Goal: Task Accomplishment & Management: Use online tool/utility

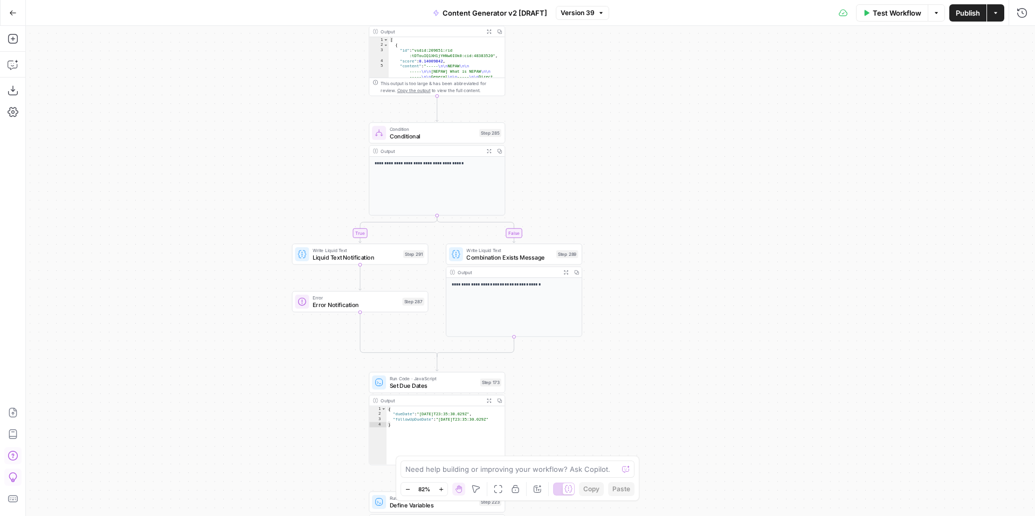
drag, startPoint x: 665, startPoint y: 204, endPoint x: 712, endPoint y: 378, distance: 180.9
click at [712, 378] on div "true false true false true false true true false true false false Workflow Set …" at bounding box center [530, 271] width 1009 height 490
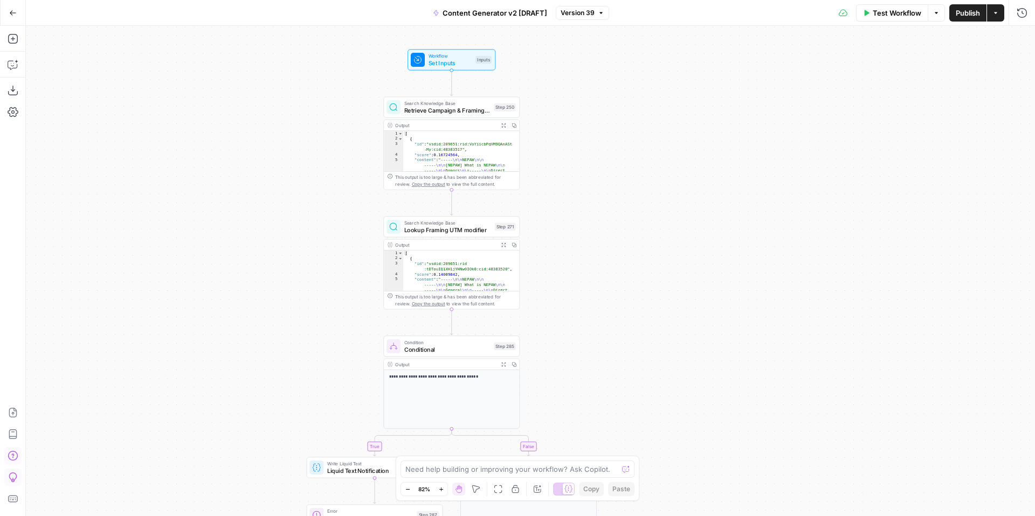
drag, startPoint x: 719, startPoint y: 140, endPoint x: 733, endPoint y: 390, distance: 249.9
click at [733, 390] on div "true false true false true false true true false true false false Workflow Set …" at bounding box center [530, 271] width 1009 height 490
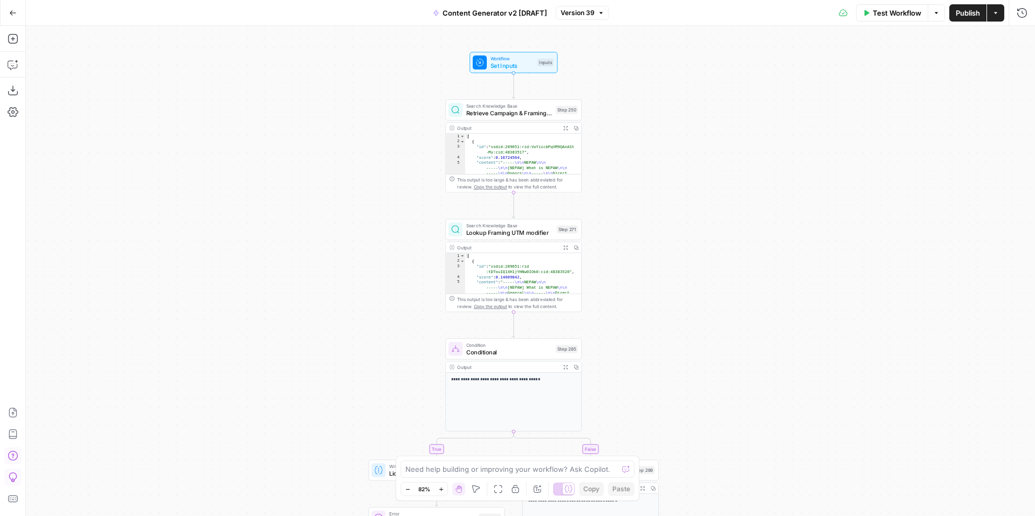
drag, startPoint x: 702, startPoint y: 218, endPoint x: 757, endPoint y: 193, distance: 59.8
click at [757, 193] on div "true false true false true false true true false true false false Workflow Set …" at bounding box center [530, 271] width 1009 height 490
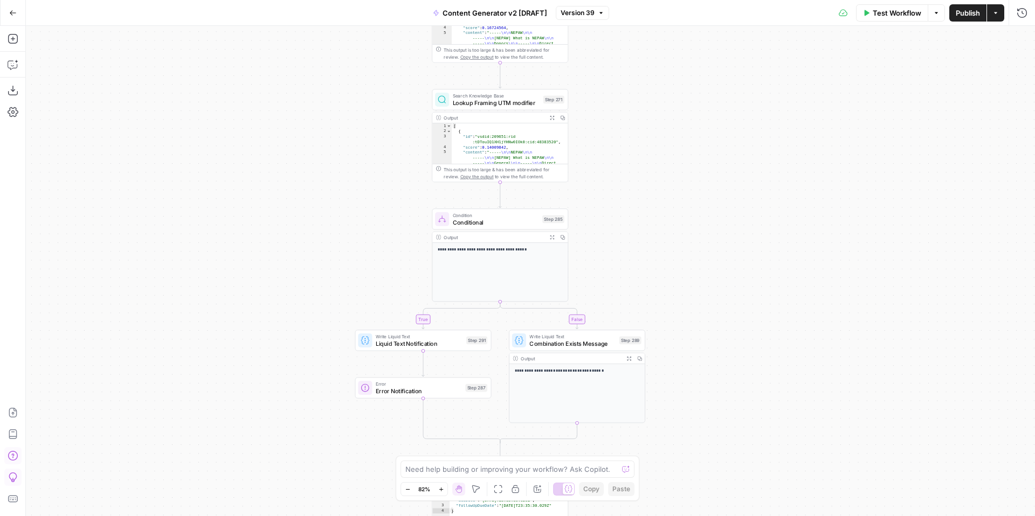
drag, startPoint x: 729, startPoint y: 248, endPoint x: 720, endPoint y: 169, distance: 79.7
click at [721, 170] on div "true false true false true false true true false true false false Workflow Set …" at bounding box center [530, 271] width 1009 height 490
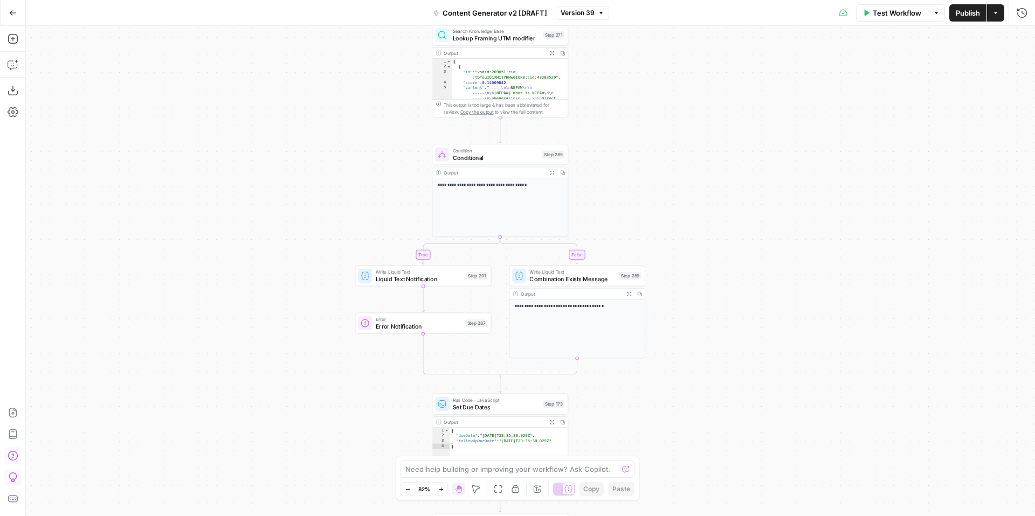
drag, startPoint x: 785, startPoint y: 308, endPoint x: 786, endPoint y: 240, distance: 67.4
click at [786, 240] on div "true false true false true false true true false true false false Workflow Set …" at bounding box center [530, 271] width 1009 height 490
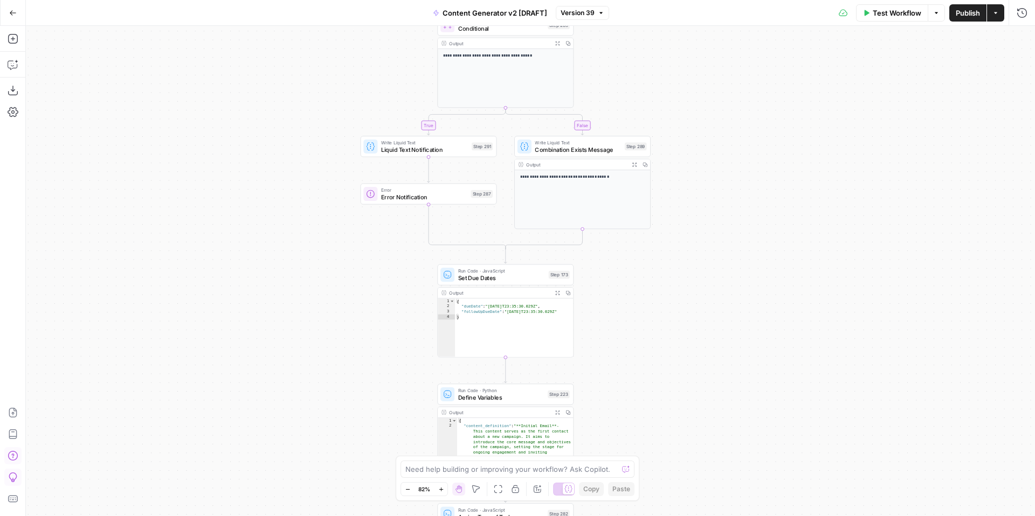
drag, startPoint x: 789, startPoint y: 381, endPoint x: 794, endPoint y: 255, distance: 125.7
click at [794, 259] on div "true false true false true false true true false true false false Workflow Set …" at bounding box center [530, 271] width 1009 height 490
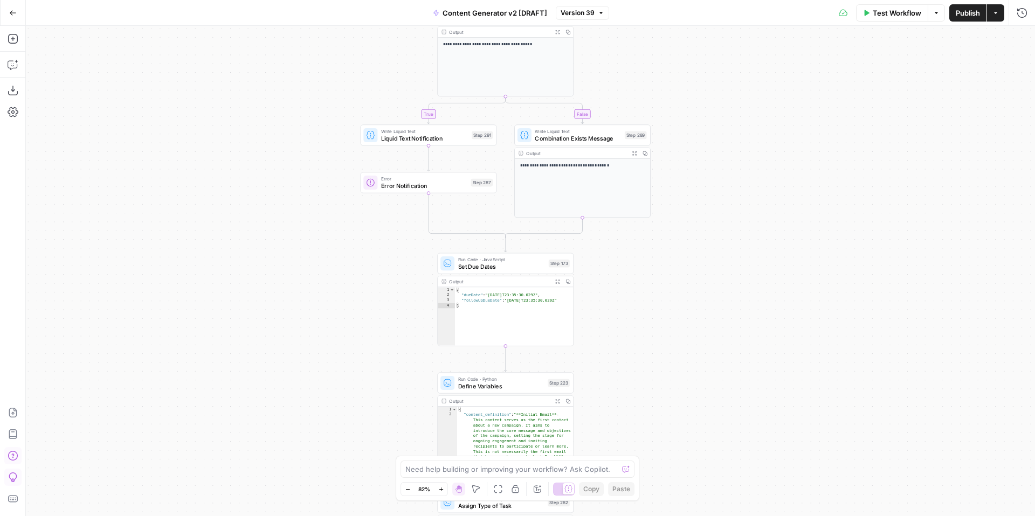
drag, startPoint x: 702, startPoint y: 340, endPoint x: 707, endPoint y: 247, distance: 92.8
click at [707, 247] on div "true false true false true false true true false true false false Workflow Set …" at bounding box center [530, 271] width 1009 height 490
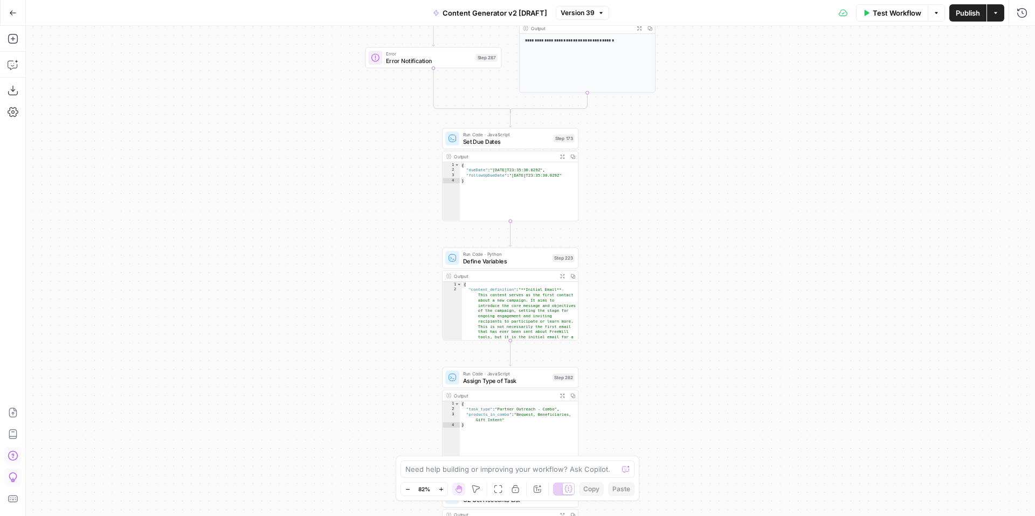
drag, startPoint x: 728, startPoint y: 330, endPoint x: 725, endPoint y: 266, distance: 64.7
click at [727, 269] on div "true false true false true false true true false true false false Workflow Set …" at bounding box center [530, 271] width 1009 height 490
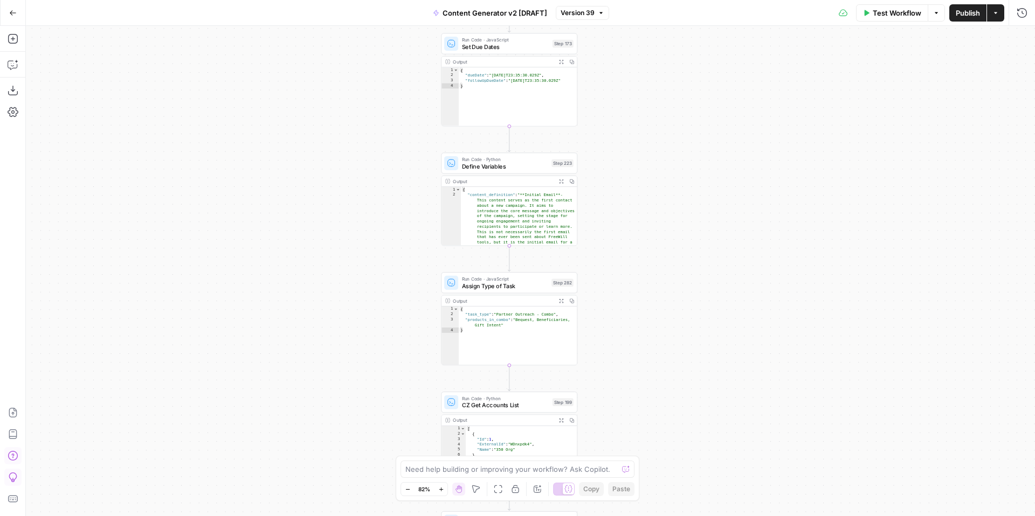
drag, startPoint x: 725, startPoint y: 340, endPoint x: 724, endPoint y: 269, distance: 70.6
click at [724, 269] on div "true false true false true false true true false true false false Workflow Set …" at bounding box center [530, 271] width 1009 height 490
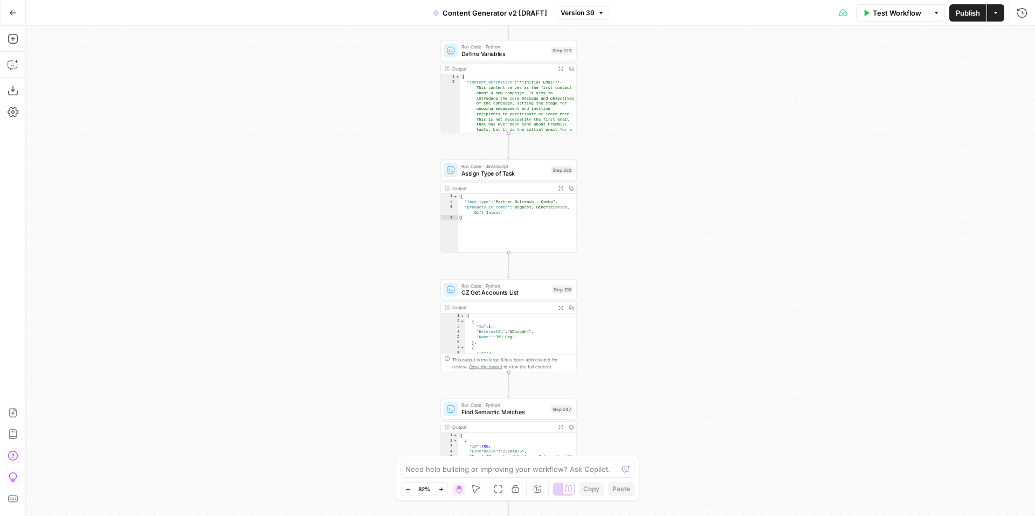
drag, startPoint x: 704, startPoint y: 376, endPoint x: 702, endPoint y: 252, distance: 124.0
click at [702, 252] on div "true false true false true false true true false true false false Workflow Set …" at bounding box center [530, 271] width 1009 height 490
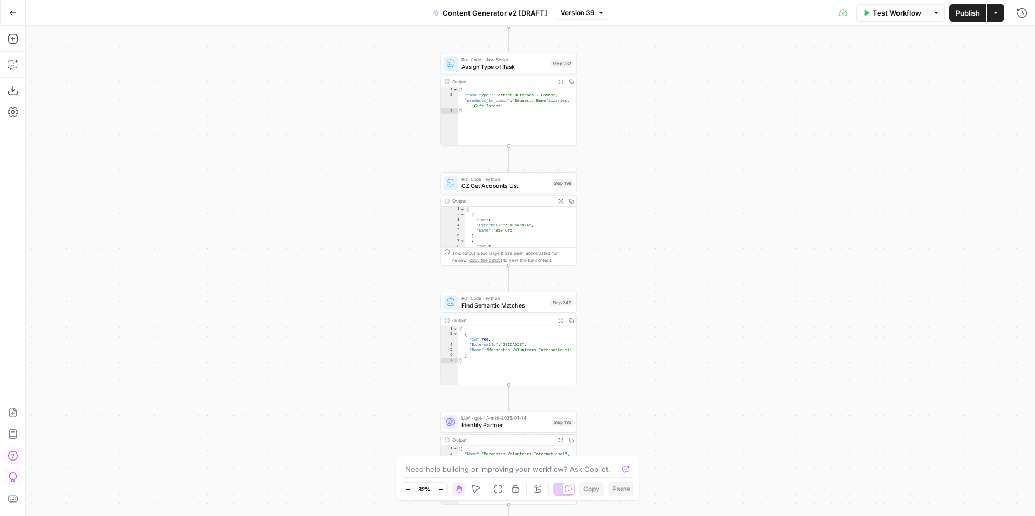
drag, startPoint x: 697, startPoint y: 381, endPoint x: 701, endPoint y: 269, distance: 111.6
click at [701, 269] on div "true false true false true false true true false true false false Workflow Set …" at bounding box center [530, 271] width 1009 height 490
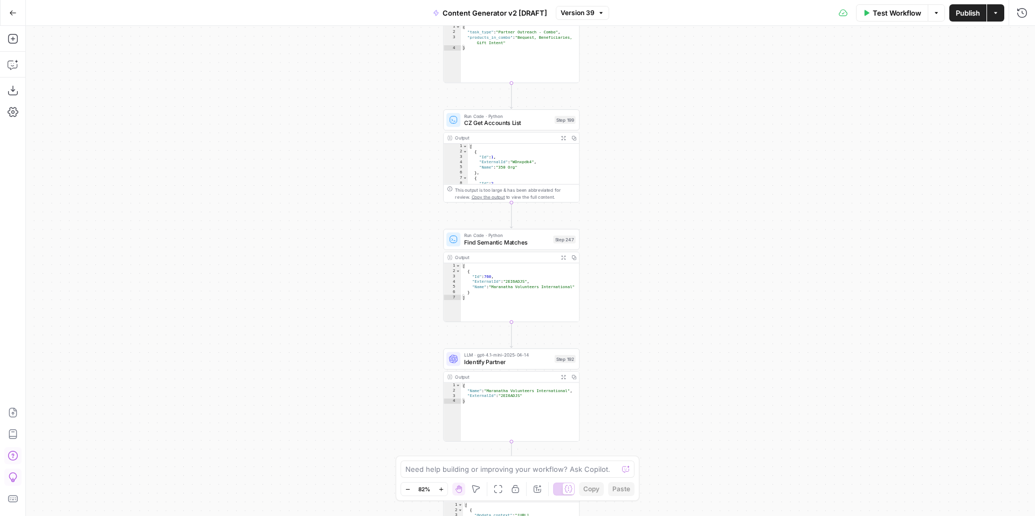
drag, startPoint x: 683, startPoint y: 344, endPoint x: 687, endPoint y: 295, distance: 49.2
click at [687, 295] on div "true false true false true false true true false true false false Workflow Set …" at bounding box center [530, 271] width 1009 height 490
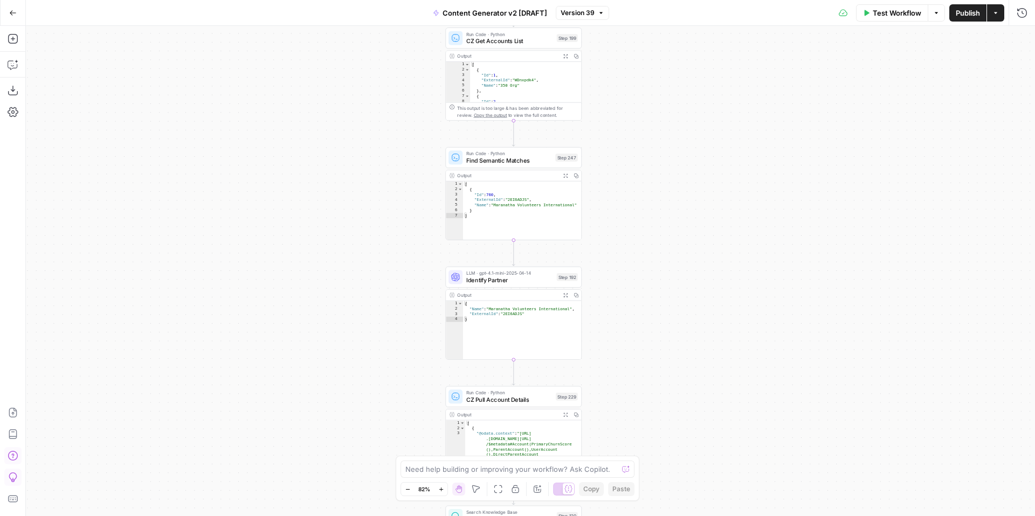
drag, startPoint x: 691, startPoint y: 355, endPoint x: 690, endPoint y: 276, distance: 79.2
click at [691, 278] on div "true false true false true false true true false true false false Workflow Set …" at bounding box center [530, 271] width 1009 height 490
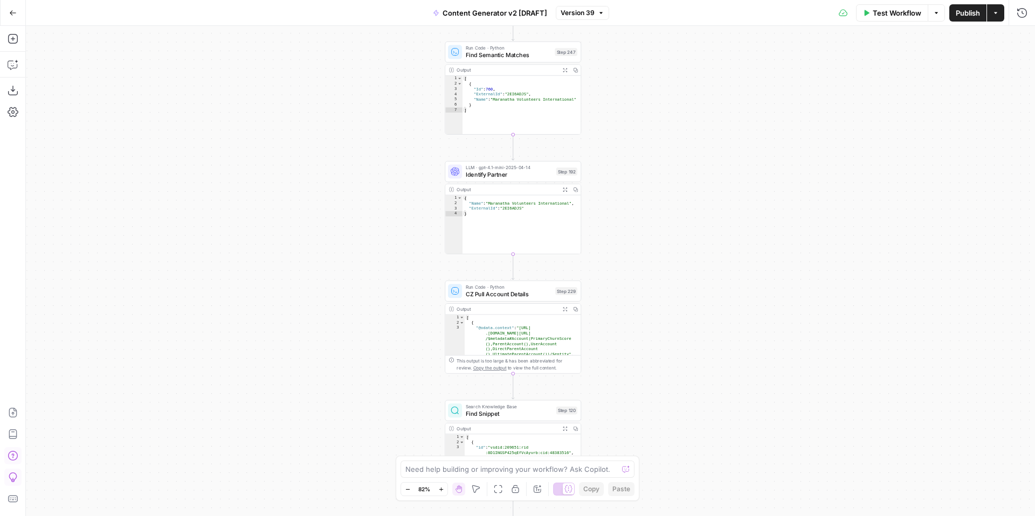
drag, startPoint x: 688, startPoint y: 363, endPoint x: 685, endPoint y: 276, distance: 86.8
click at [687, 279] on div "true false true false true false true true false true false false Workflow Set …" at bounding box center [530, 271] width 1009 height 490
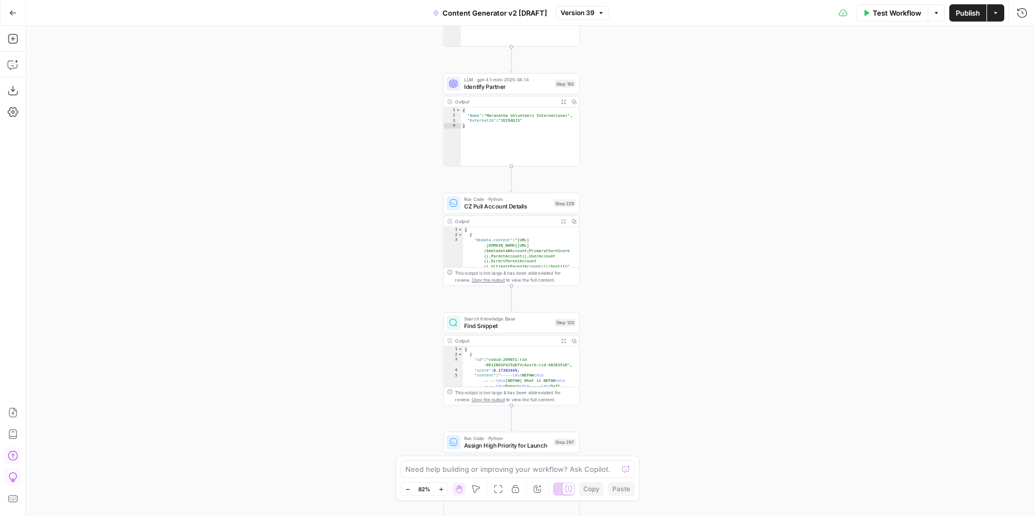
drag, startPoint x: 683, startPoint y: 371, endPoint x: 683, endPoint y: 292, distance: 78.7
click at [683, 292] on div "true false true false true false true true false true false false Workflow Set …" at bounding box center [530, 271] width 1009 height 490
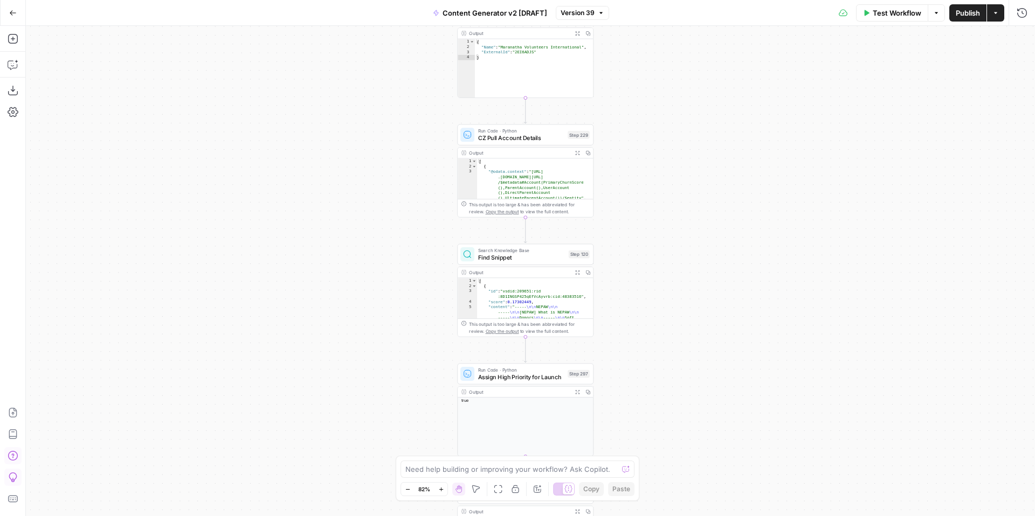
drag, startPoint x: 697, startPoint y: 326, endPoint x: 707, endPoint y: 305, distance: 22.7
click at [707, 307] on div "true false true false true false true true false true false false Workflow Set …" at bounding box center [530, 271] width 1009 height 490
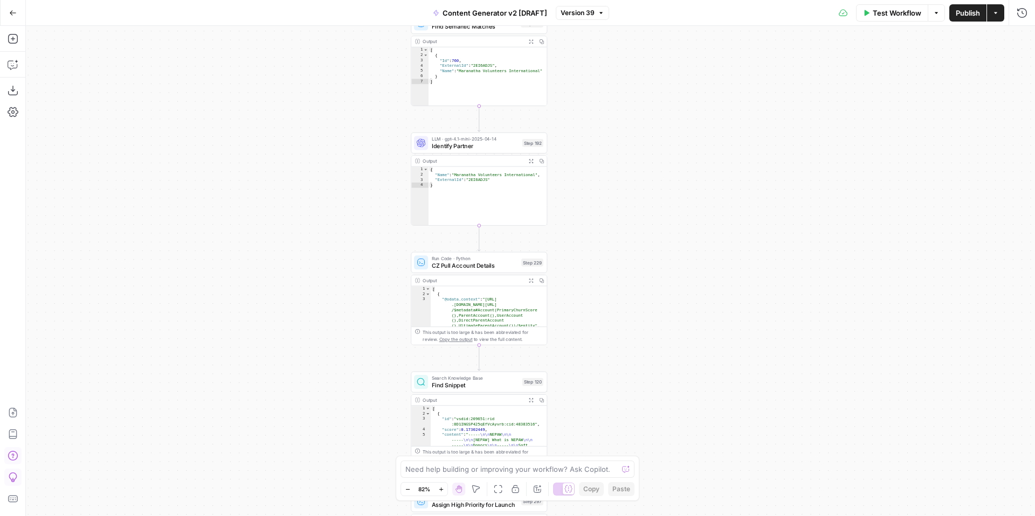
drag, startPoint x: 682, startPoint y: 320, endPoint x: 635, endPoint y: 449, distance: 137.4
click at [635, 451] on div "true false true false true false true true false true false false Workflow Set …" at bounding box center [530, 271] width 1009 height 490
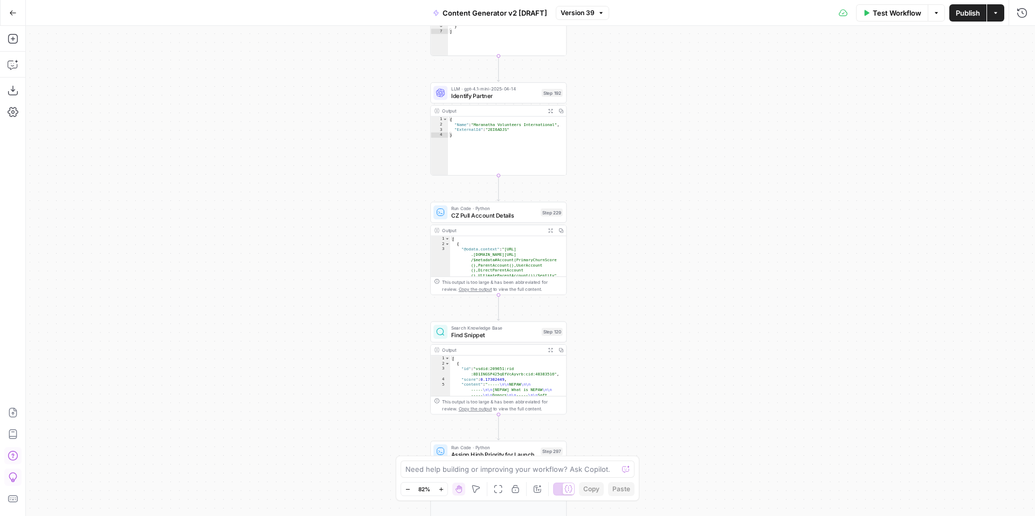
drag, startPoint x: 673, startPoint y: 393, endPoint x: 703, endPoint y: 309, distance: 89.1
click at [705, 309] on div "true false true false true false true true false true false false Workflow Set …" at bounding box center [530, 271] width 1009 height 490
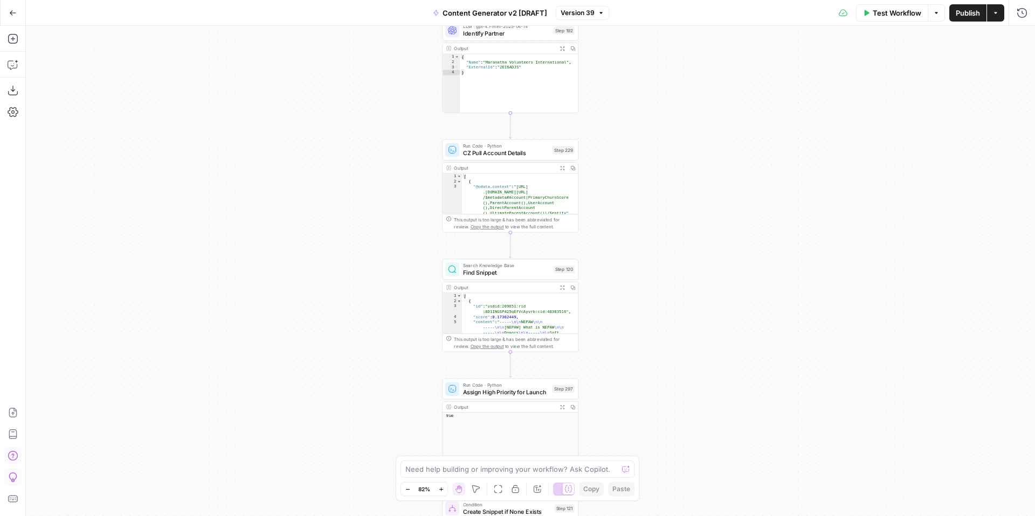
drag, startPoint x: 694, startPoint y: 358, endPoint x: 683, endPoint y: 293, distance: 65.5
click at [683, 293] on div "true false true false true false true true false true false false Workflow Set …" at bounding box center [530, 271] width 1009 height 490
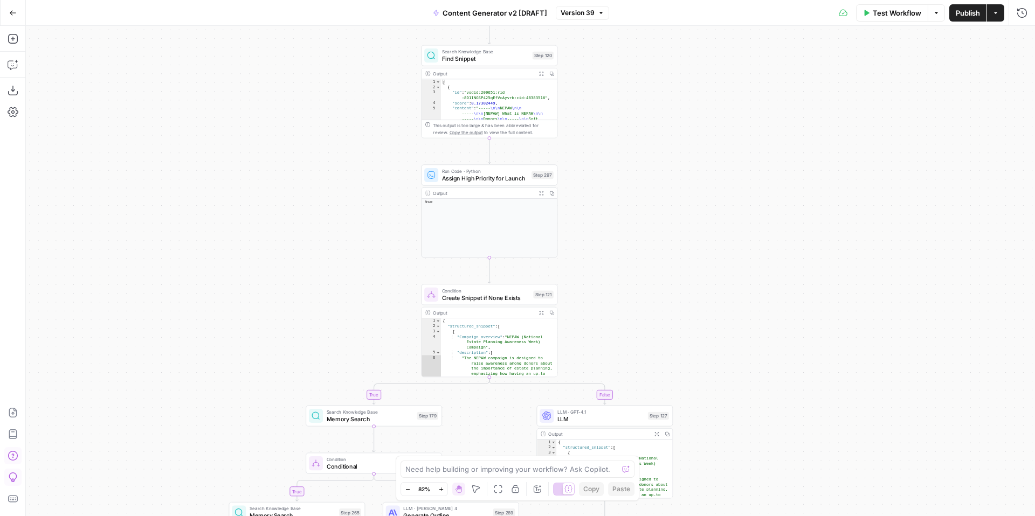
drag, startPoint x: 697, startPoint y: 369, endPoint x: 688, endPoint y: 220, distance: 148.5
click at [688, 220] on div "true false true false true false true true false true false false Workflow Set …" at bounding box center [530, 271] width 1009 height 490
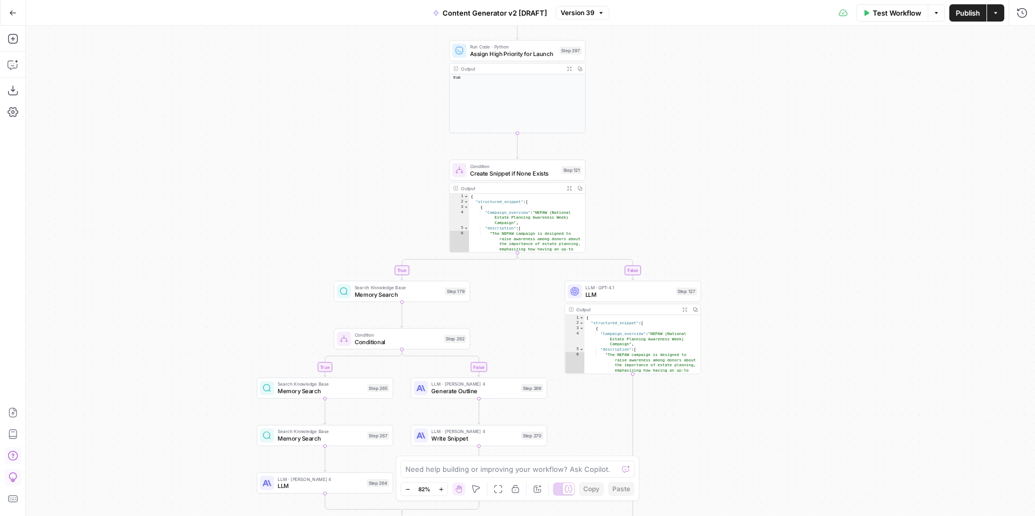
drag, startPoint x: 753, startPoint y: 333, endPoint x: 779, endPoint y: 196, distance: 139.9
click at [779, 196] on div "true false true false true false true true false true false false Workflow Set …" at bounding box center [530, 271] width 1009 height 490
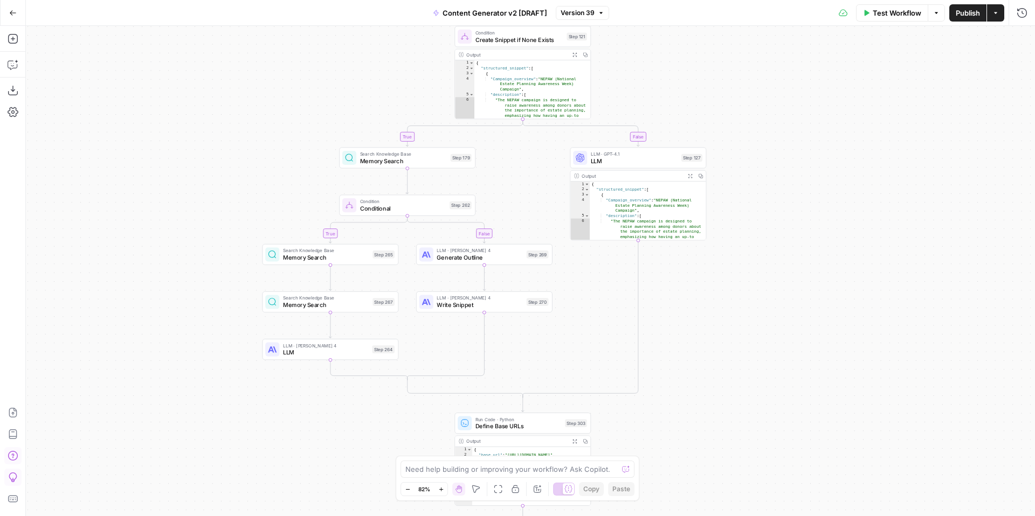
drag, startPoint x: 773, startPoint y: 356, endPoint x: 781, endPoint y: 240, distance: 115.7
click at [781, 240] on div "true false true false true false true true false true false false Workflow Set …" at bounding box center [530, 271] width 1009 height 490
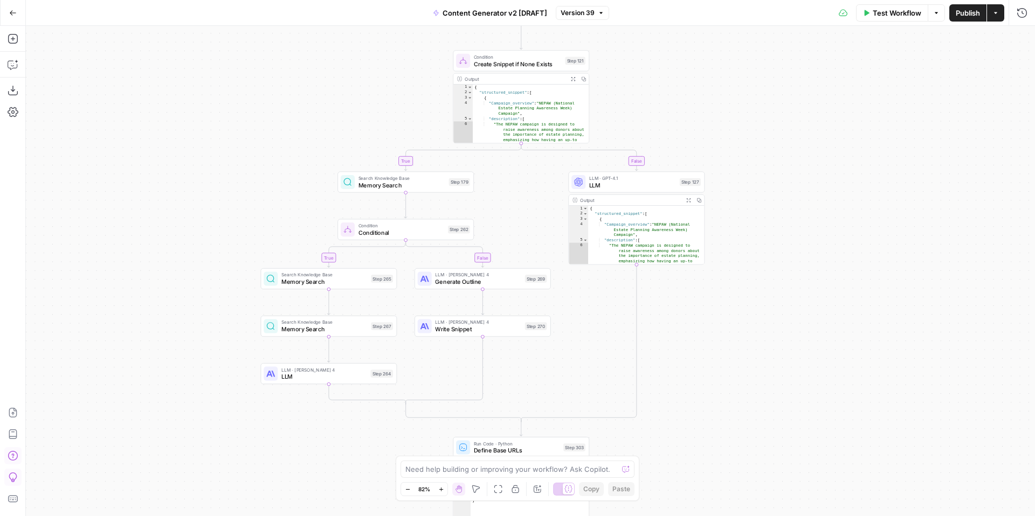
drag, startPoint x: 781, startPoint y: 243, endPoint x: 780, endPoint y: 266, distance: 22.7
click at [780, 266] on div "true false true false true false true true false true false false Workflow Set …" at bounding box center [530, 271] width 1009 height 490
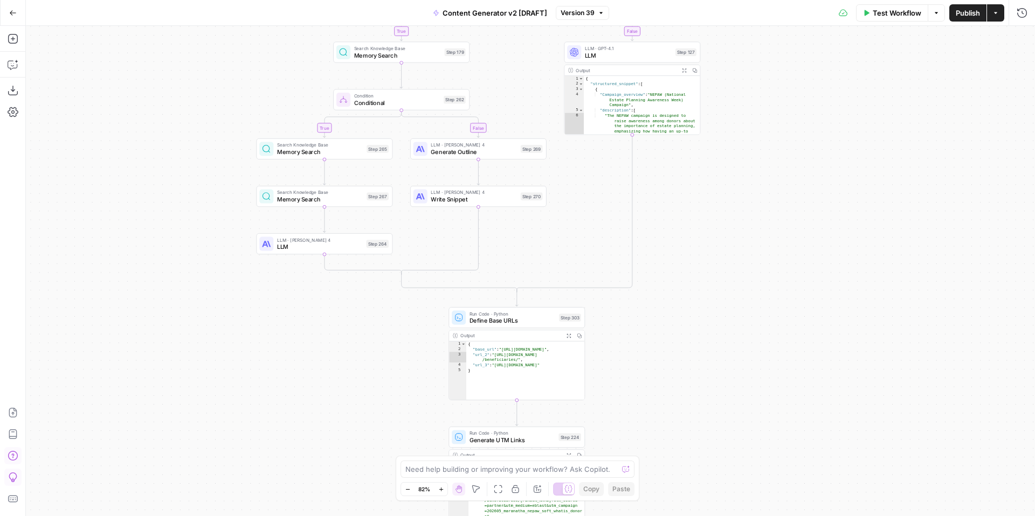
drag, startPoint x: 768, startPoint y: 376, endPoint x: 764, endPoint y: 247, distance: 128.9
click at [764, 247] on div "true false true false true false true true false true false false Workflow Set …" at bounding box center [530, 271] width 1009 height 490
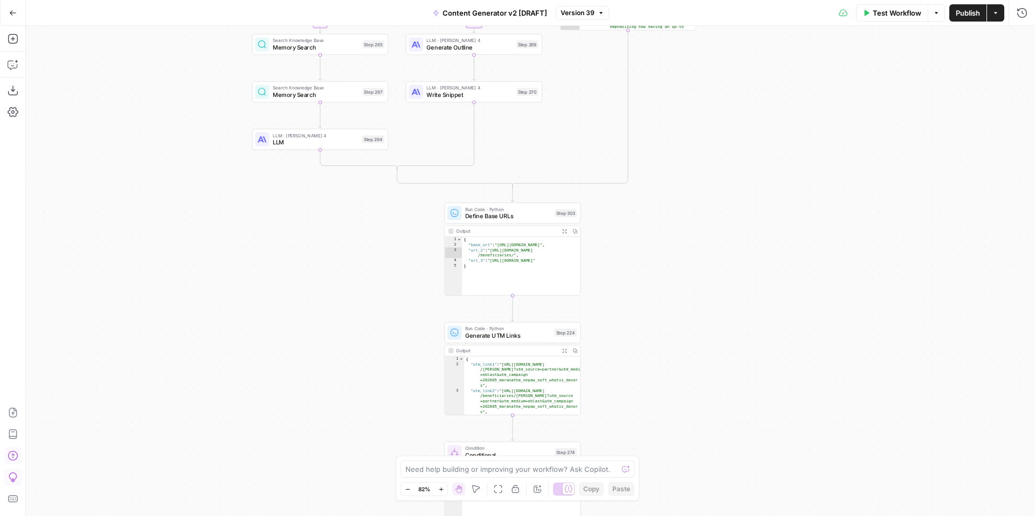
drag, startPoint x: 756, startPoint y: 364, endPoint x: 751, endPoint y: 242, distance: 121.9
click at [751, 245] on div "true false true false true false true true false true false false Workflow Set …" at bounding box center [530, 271] width 1009 height 490
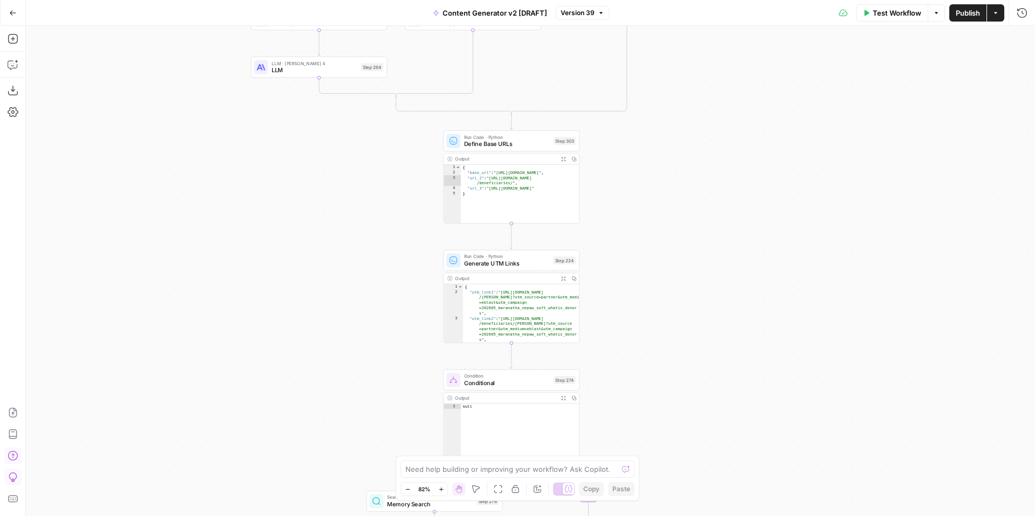
drag, startPoint x: 729, startPoint y: 323, endPoint x: 727, endPoint y: 263, distance: 59.8
click at [727, 263] on div "true false true false true false true true false true false false Workflow Set …" at bounding box center [530, 271] width 1009 height 490
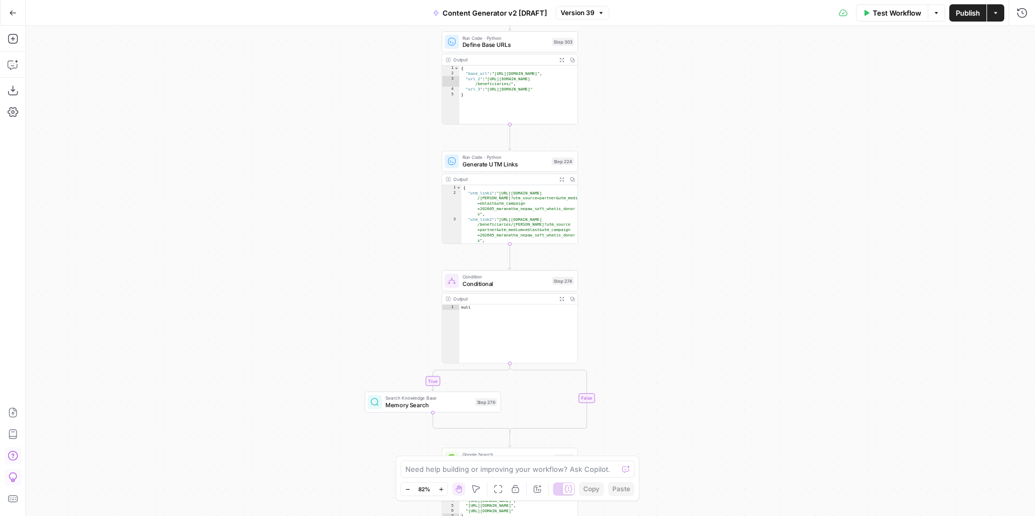
drag, startPoint x: 716, startPoint y: 369, endPoint x: 718, endPoint y: 227, distance: 141.2
click at [718, 227] on div "true false true false true false true true false true false false Workflow Set …" at bounding box center [530, 271] width 1009 height 490
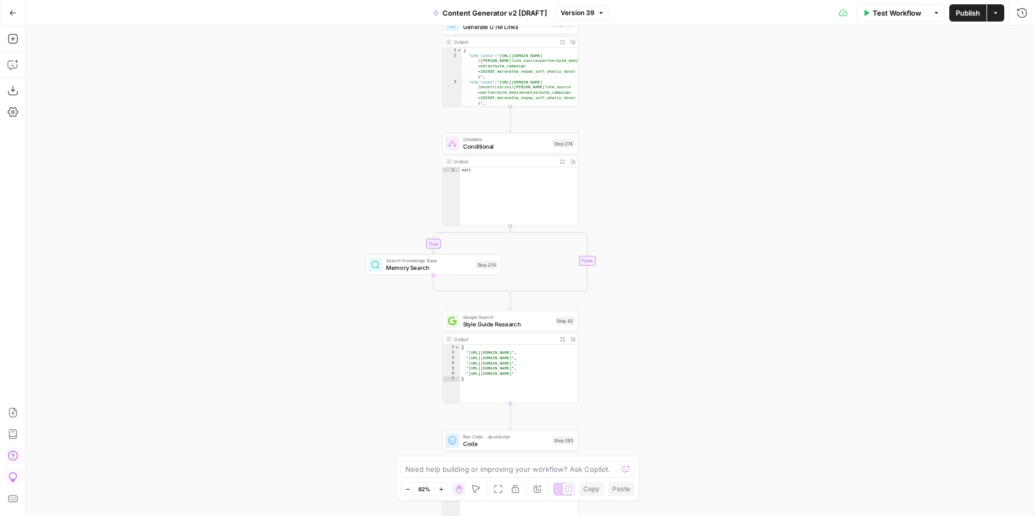
drag, startPoint x: 705, startPoint y: 348, endPoint x: 704, endPoint y: 262, distance: 85.7
click at [704, 262] on div "true false true false true false true true false true false false Workflow Set …" at bounding box center [530, 271] width 1009 height 490
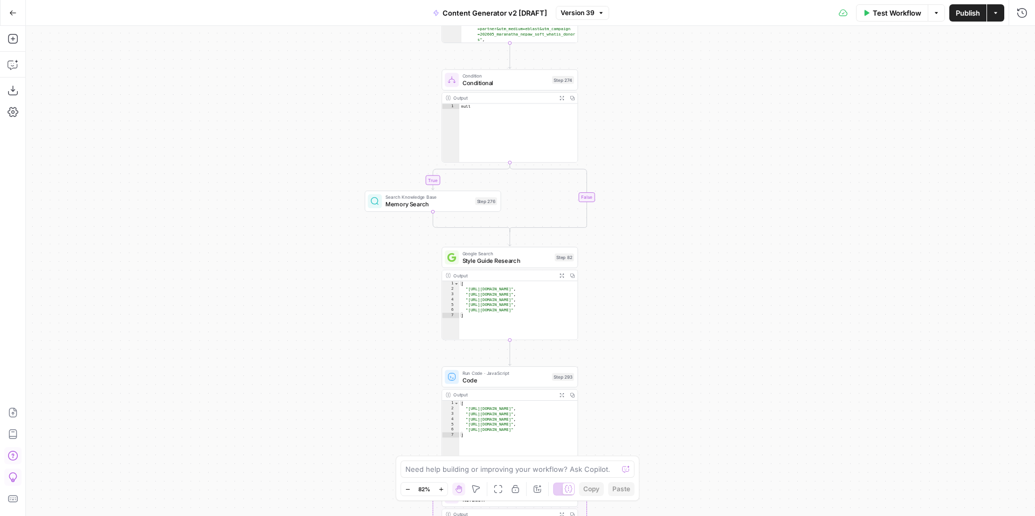
drag, startPoint x: 700, startPoint y: 361, endPoint x: 702, endPoint y: 260, distance: 100.3
click at [702, 262] on div "true false true false true false true true false true false false Workflow Set …" at bounding box center [530, 271] width 1009 height 490
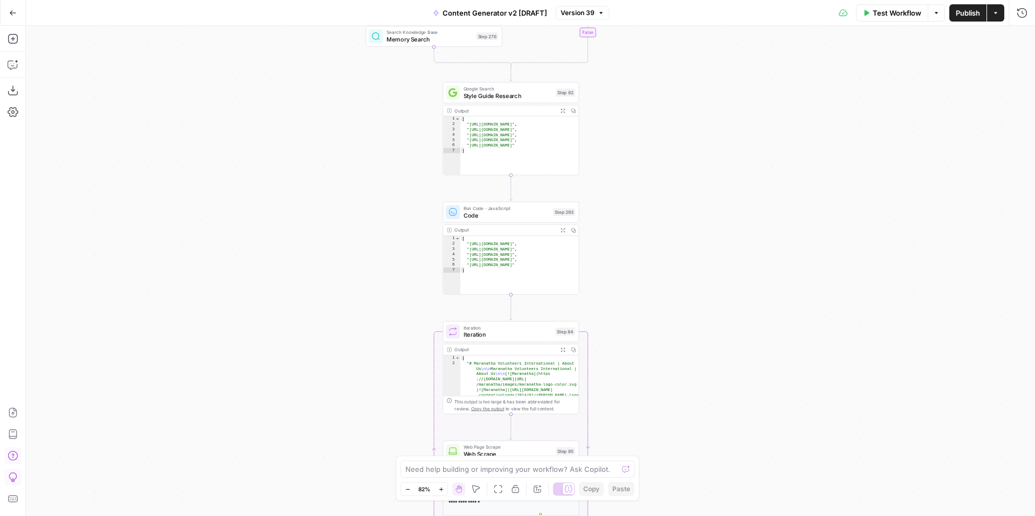
drag, startPoint x: 702, startPoint y: 255, endPoint x: 697, endPoint y: 197, distance: 58.9
click at [697, 197] on div "true false true false true false true true false true false false Workflow Set …" at bounding box center [530, 271] width 1009 height 490
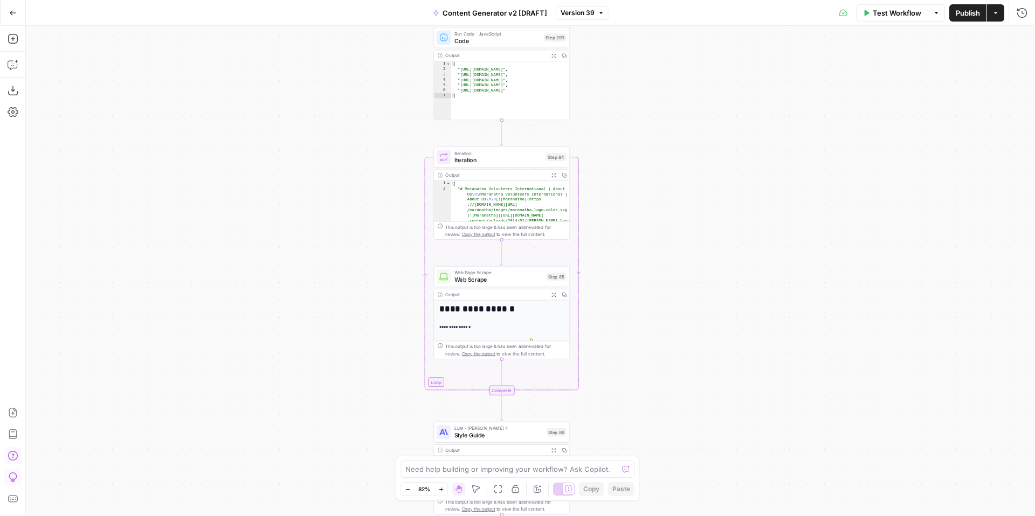
drag, startPoint x: 694, startPoint y: 308, endPoint x: 687, endPoint y: 207, distance: 101.0
click at [690, 211] on div "true false true false true false true true false true false false Workflow Set …" at bounding box center [530, 271] width 1009 height 490
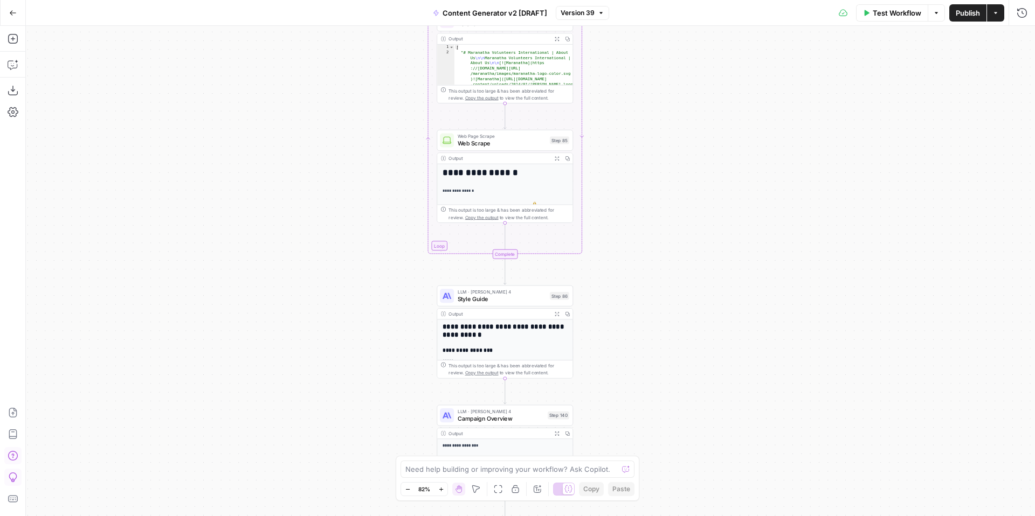
drag, startPoint x: 689, startPoint y: 312, endPoint x: 689, endPoint y: 170, distance: 142.3
click at [691, 174] on div "true false true false true false true true false true false false Workflow Set …" at bounding box center [530, 271] width 1009 height 490
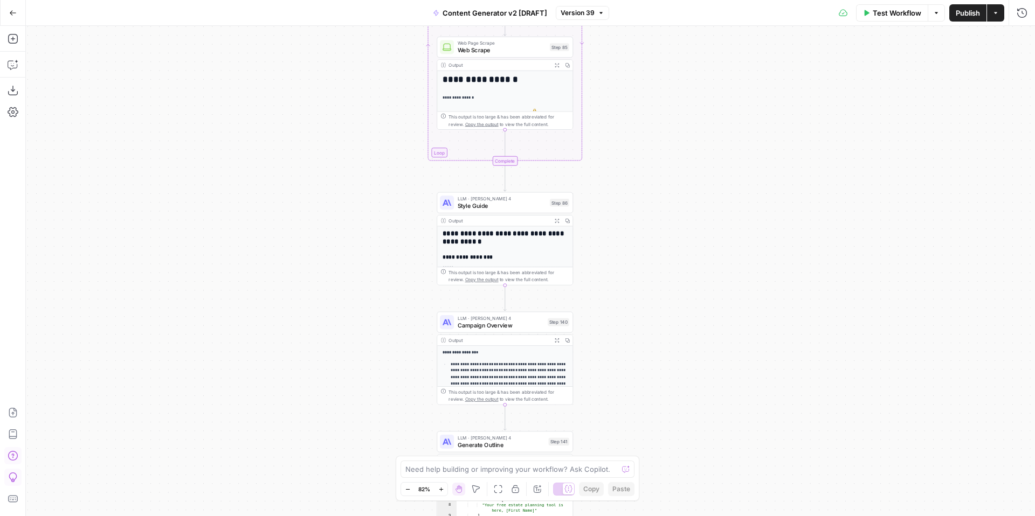
drag, startPoint x: 697, startPoint y: 287, endPoint x: 698, endPoint y: 199, distance: 87.8
click at [698, 199] on div "true false true false true false true true false true false false Workflow Set …" at bounding box center [530, 271] width 1009 height 490
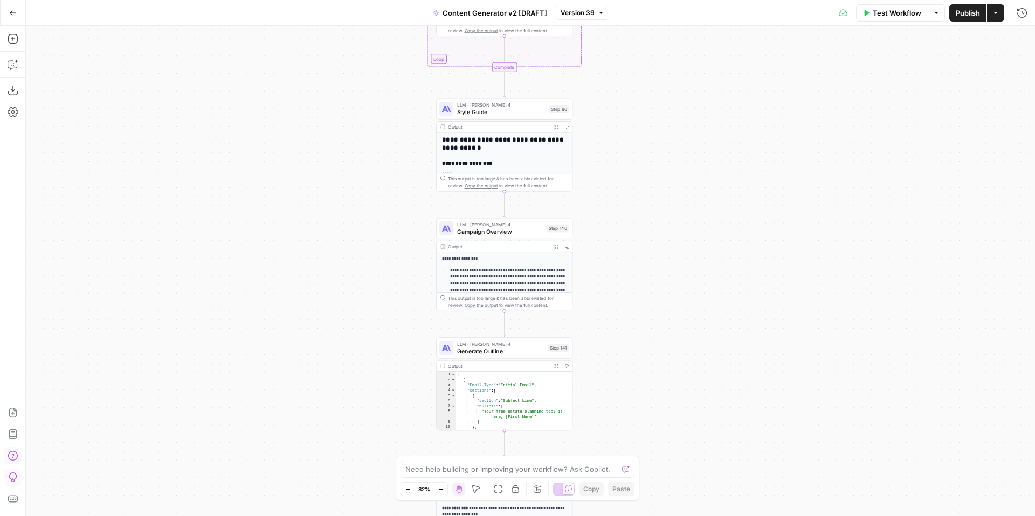
drag, startPoint x: 688, startPoint y: 300, endPoint x: 688, endPoint y: 215, distance: 85.2
click at [688, 215] on div "true false true false true false true true false true false false Workflow Set …" at bounding box center [530, 271] width 1009 height 490
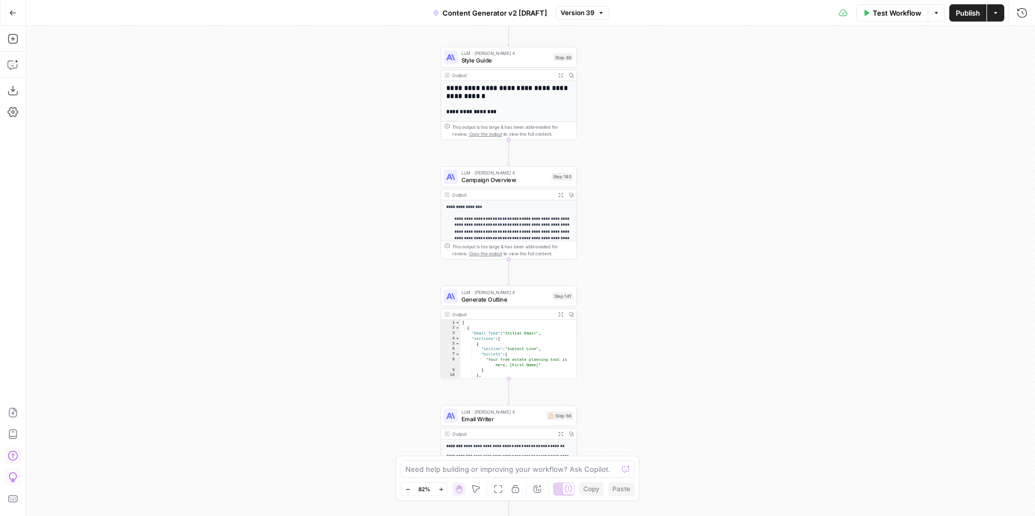
drag, startPoint x: 697, startPoint y: 273, endPoint x: 701, endPoint y: 216, distance: 56.8
click at [701, 216] on div "true false true false true false true true false true false false Workflow Set …" at bounding box center [530, 271] width 1009 height 490
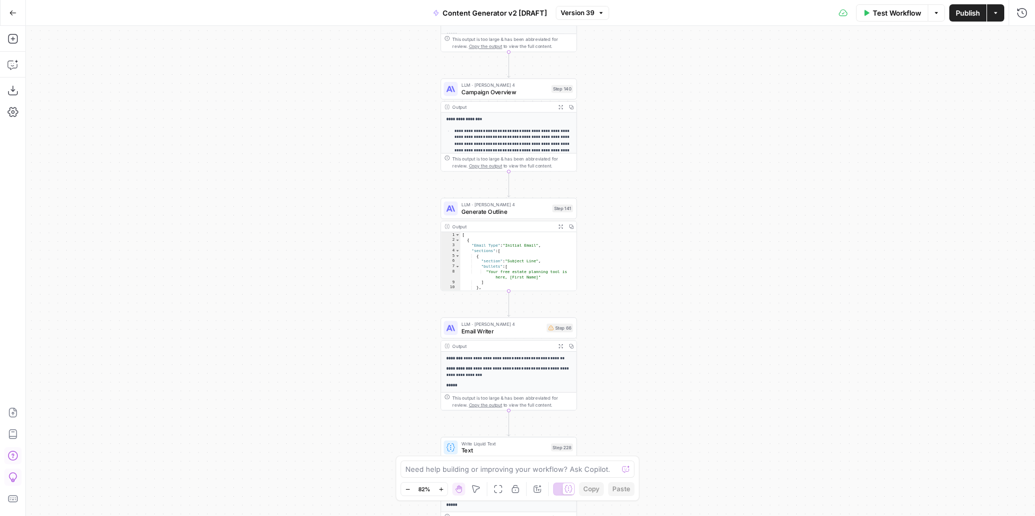
drag, startPoint x: 708, startPoint y: 331, endPoint x: 707, endPoint y: 252, distance: 79.8
click at [708, 254] on div "true false true false true false true true false true false false Workflow Set …" at bounding box center [530, 271] width 1009 height 490
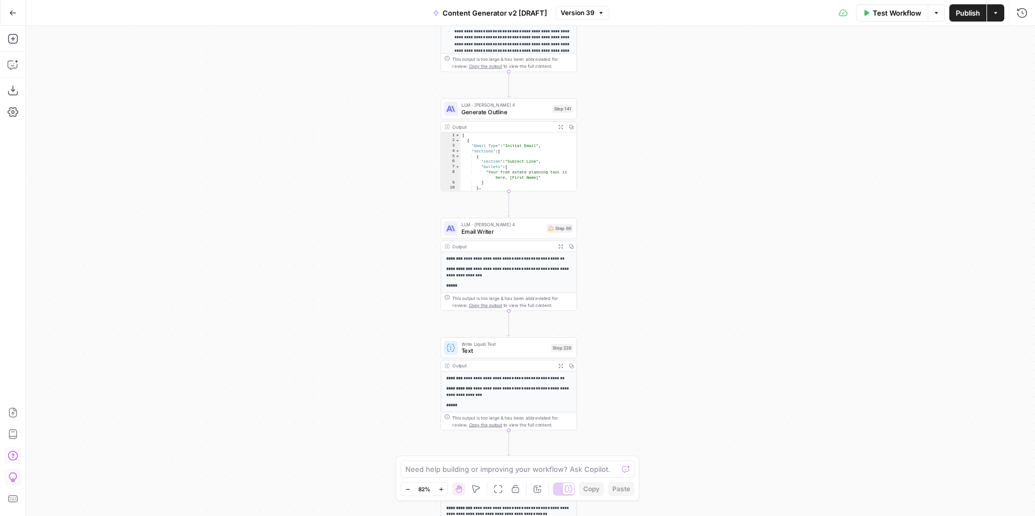
drag, startPoint x: 696, startPoint y: 326, endPoint x: 696, endPoint y: 236, distance: 90.0
click at [696, 237] on div "true false true false true false true true false true false false Workflow Set …" at bounding box center [530, 271] width 1009 height 490
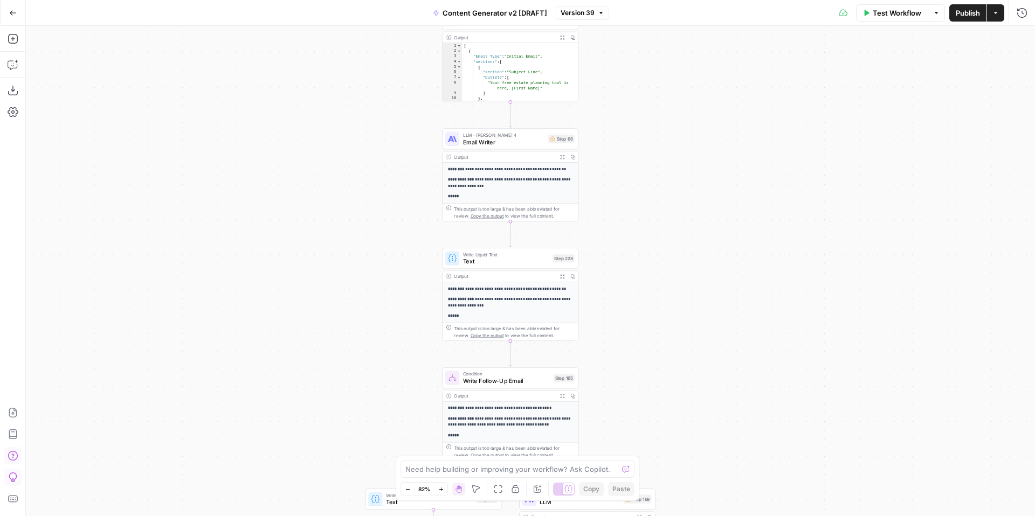
drag, startPoint x: 699, startPoint y: 323, endPoint x: 701, endPoint y: 219, distance: 104.0
click at [701, 224] on div "true false true false true false true true false true false false Workflow Set …" at bounding box center [530, 271] width 1009 height 490
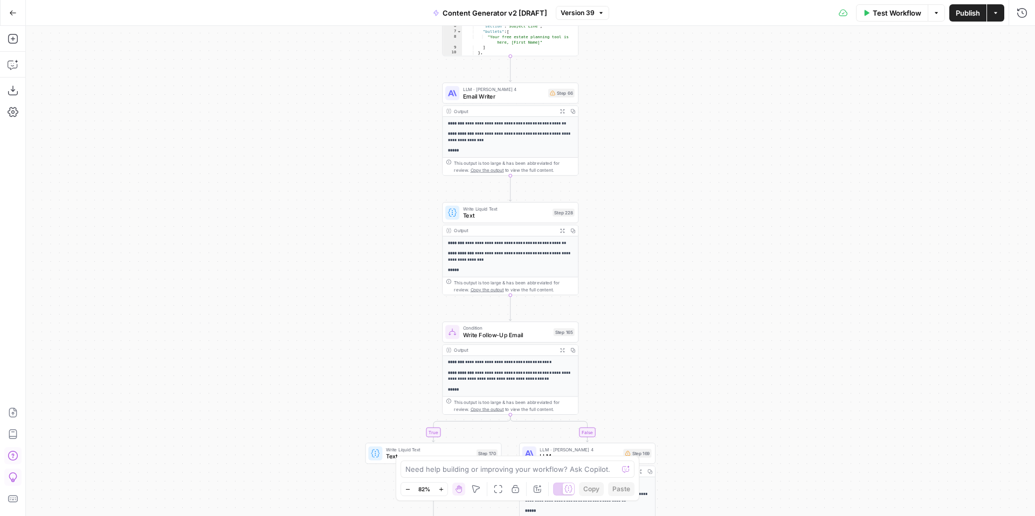
drag, startPoint x: 695, startPoint y: 306, endPoint x: 695, endPoint y: 201, distance: 104.6
click at [695, 206] on div "true false true false true false true true false true false false Workflow Set …" at bounding box center [530, 271] width 1009 height 490
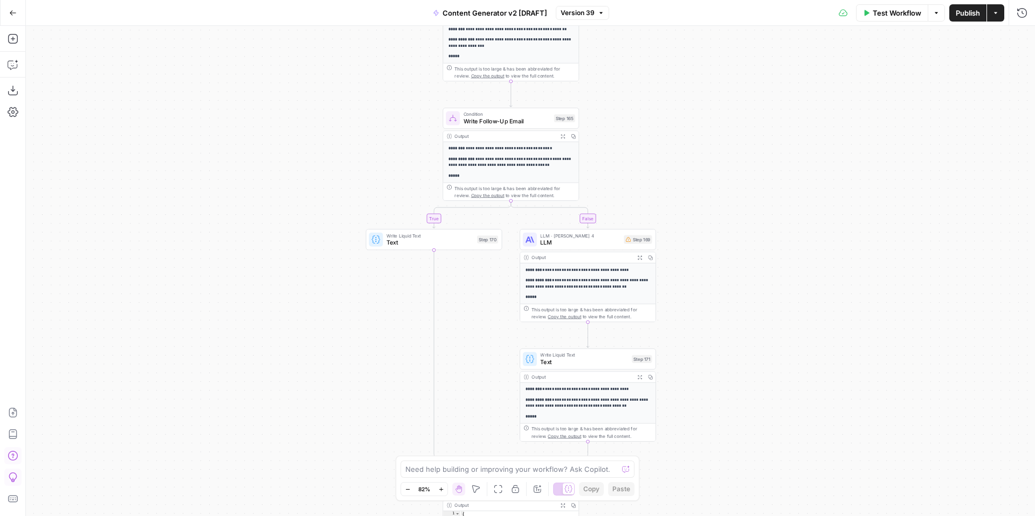
drag, startPoint x: 740, startPoint y: 299, endPoint x: 740, endPoint y: 177, distance: 121.8
click at [740, 177] on div "true false true false true false true true false true false false Workflow Set …" at bounding box center [530, 271] width 1009 height 490
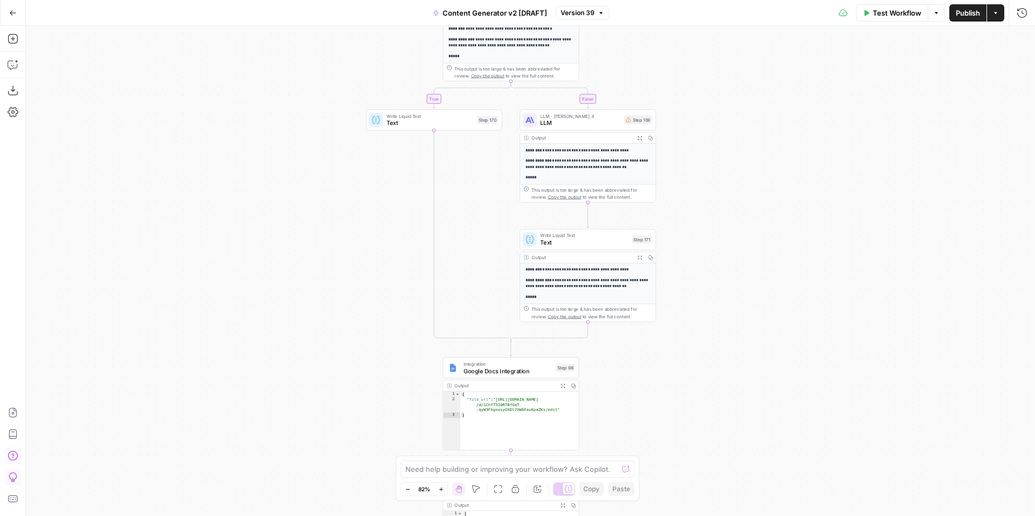
drag, startPoint x: 783, startPoint y: 293, endPoint x: 781, endPoint y: 176, distance: 117.0
click at [783, 179] on div "true false true false true false true true false true false false Workflow Set …" at bounding box center [530, 271] width 1009 height 490
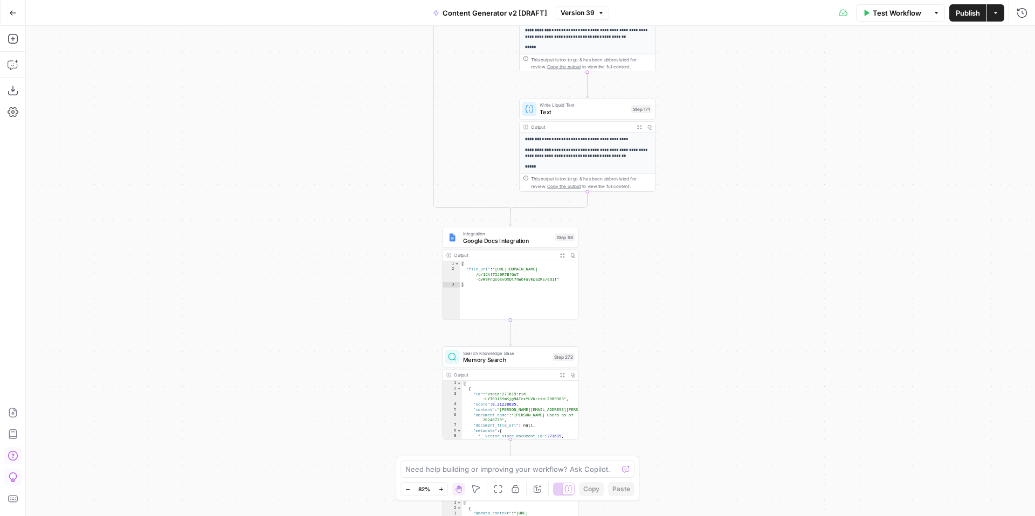
drag, startPoint x: 779, startPoint y: 327, endPoint x: 776, endPoint y: 184, distance: 142.3
click at [777, 185] on div "true false true false true false true true false true false false Workflow Set …" at bounding box center [530, 271] width 1009 height 490
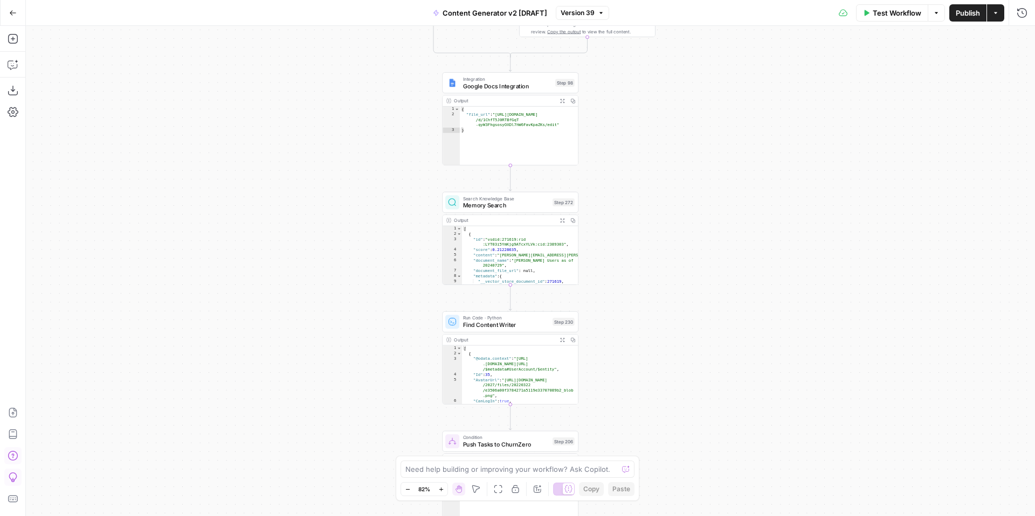
drag, startPoint x: 752, startPoint y: 282, endPoint x: 753, endPoint y: 129, distance: 153.1
click at [756, 134] on div "true false true false true false true true false true false false Workflow Set …" at bounding box center [530, 271] width 1009 height 490
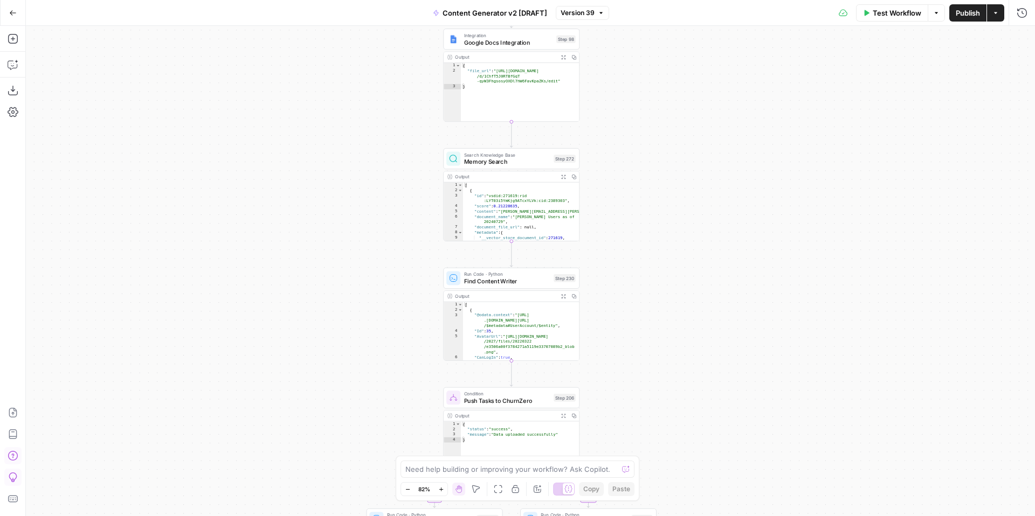
click at [502, 279] on span "Find Content Writer" at bounding box center [507, 281] width 86 height 9
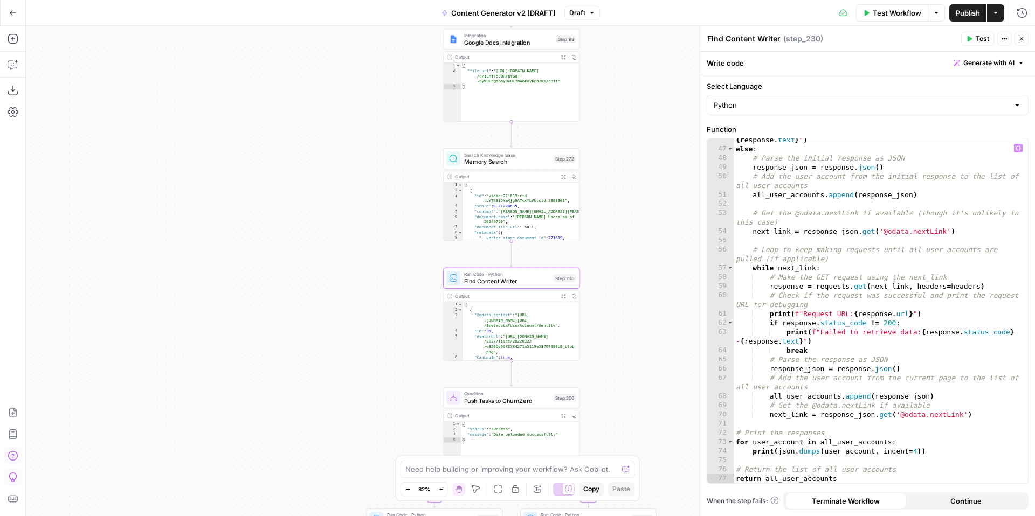
scroll to position [470, 0]
click at [629, 325] on div "true false true false true false true true false true false false Workflow Set …" at bounding box center [530, 271] width 1009 height 490
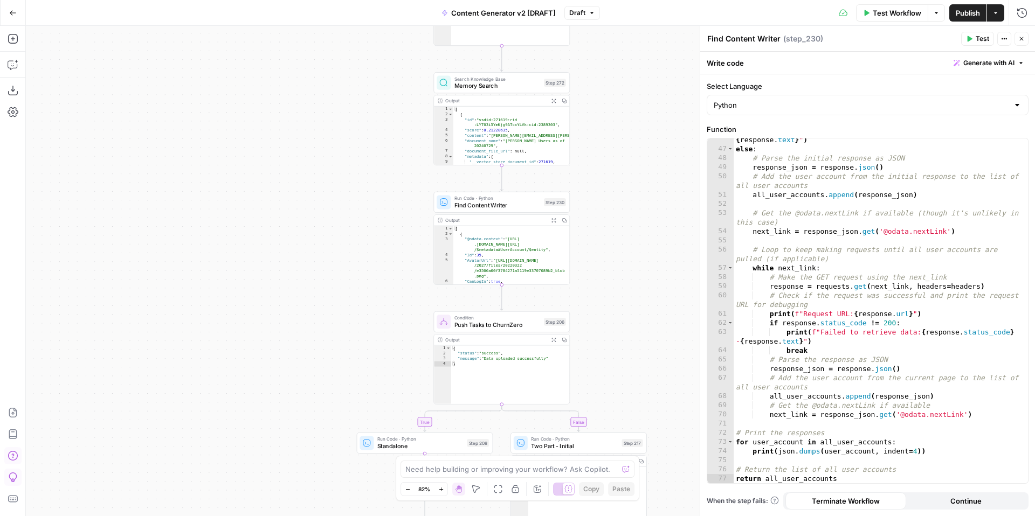
drag, startPoint x: 628, startPoint y: 364, endPoint x: 614, endPoint y: 276, distance: 89.0
click at [614, 276] on div "true false true false true false true true false true false false Workflow Set …" at bounding box center [530, 271] width 1009 height 490
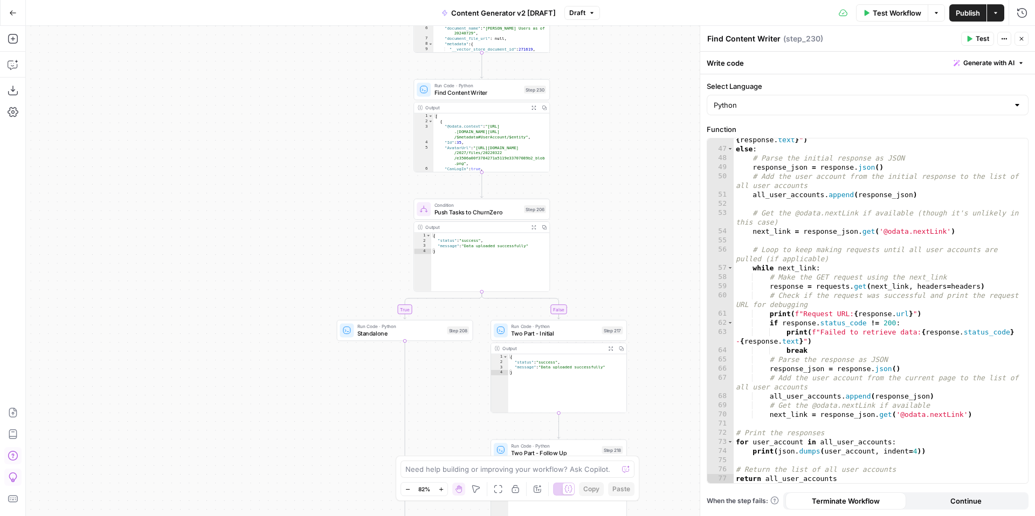
drag, startPoint x: 614, startPoint y: 360, endPoint x: 589, endPoint y: 243, distance: 119.8
click at [590, 246] on div "true false true false true false true true false true false false Workflow Set …" at bounding box center [530, 271] width 1009 height 490
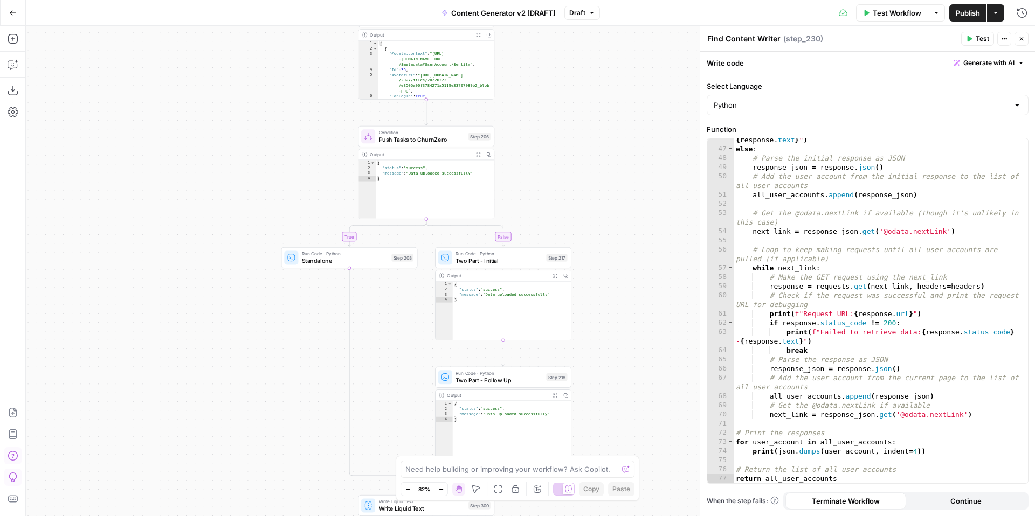
drag, startPoint x: 650, startPoint y: 323, endPoint x: 600, endPoint y: 241, distance: 96.0
click at [600, 241] on div "true false true false true false true true false true false false Workflow Set …" at bounding box center [530, 271] width 1009 height 490
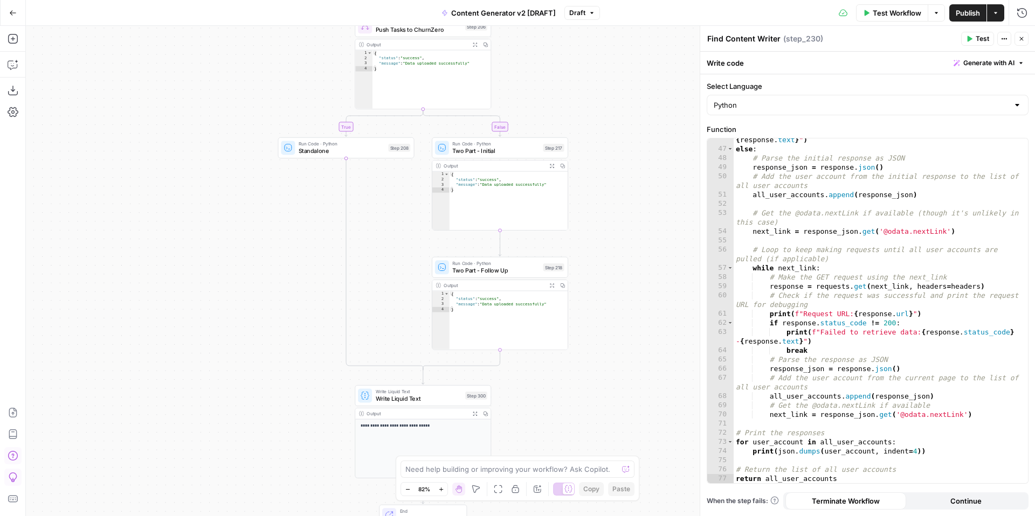
drag, startPoint x: 618, startPoint y: 356, endPoint x: 614, endPoint y: 248, distance: 107.9
click at [618, 254] on div "true false true false true false true true false true false false Workflow Set …" at bounding box center [530, 271] width 1009 height 490
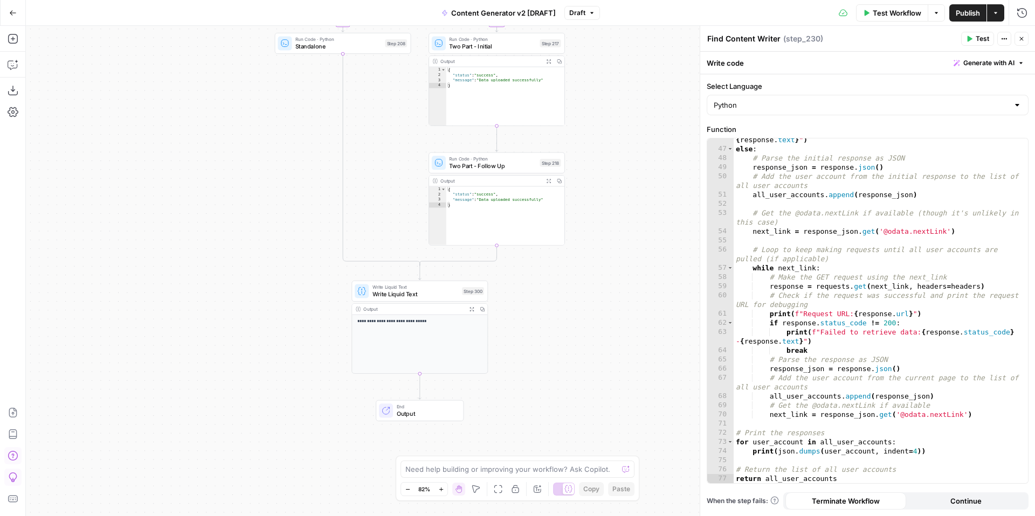
drag, startPoint x: 643, startPoint y: 361, endPoint x: 638, endPoint y: 248, distance: 112.8
click at [639, 251] on div "true false true false true false true true false true false false Workflow Set …" at bounding box center [530, 271] width 1009 height 490
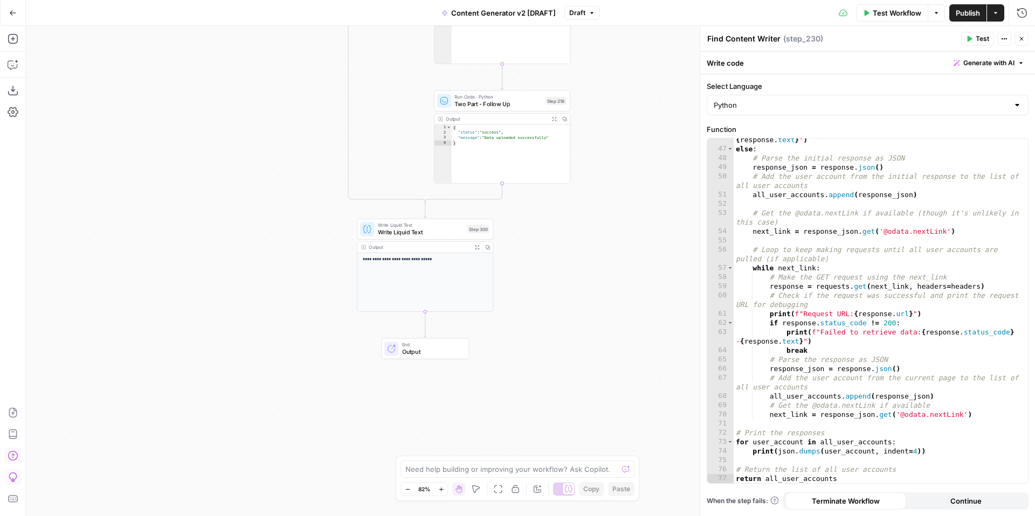
drag, startPoint x: 621, startPoint y: 357, endPoint x: 627, endPoint y: 300, distance: 56.9
click at [629, 307] on div "true false true false true false true true false true false false Workflow Set …" at bounding box center [530, 271] width 1009 height 490
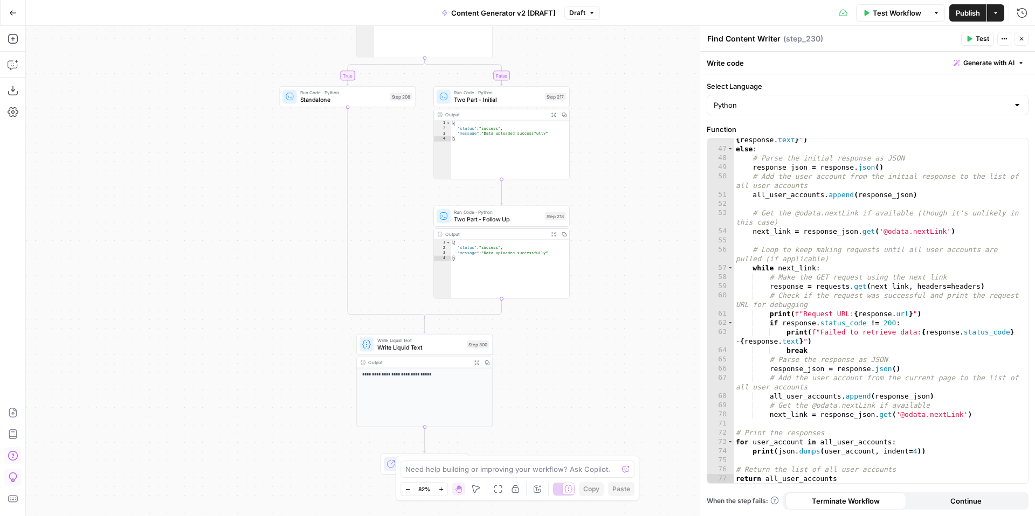
drag, startPoint x: 631, startPoint y: 245, endPoint x: 631, endPoint y: 357, distance: 112.1
click at [631, 357] on div "true false true false true false true true false true false false Workflow Set …" at bounding box center [530, 271] width 1009 height 490
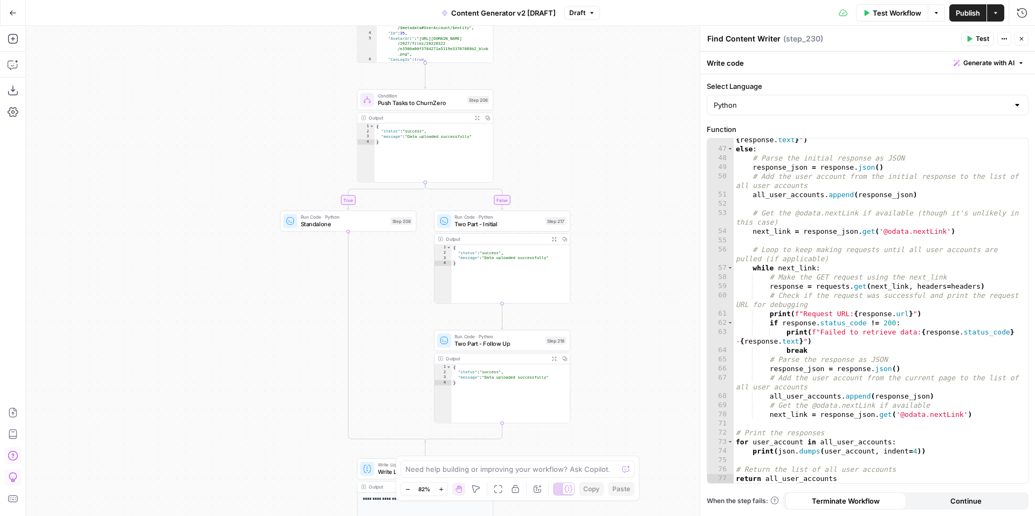
drag, startPoint x: 659, startPoint y: 328, endPoint x: 659, endPoint y: 419, distance: 91.1
click at [659, 421] on div "true false true false true false true true false true false false Workflow Set …" at bounding box center [530, 271] width 1009 height 490
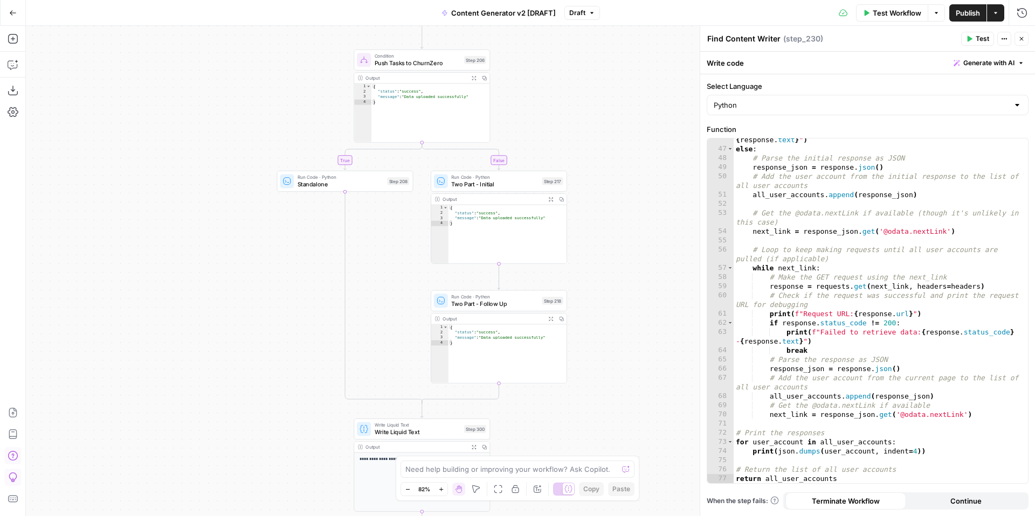
drag, startPoint x: 664, startPoint y: 344, endPoint x: 660, endPoint y: 304, distance: 39.5
click at [661, 304] on div "true false true false true false true true false true false false Workflow Set …" at bounding box center [530, 271] width 1009 height 490
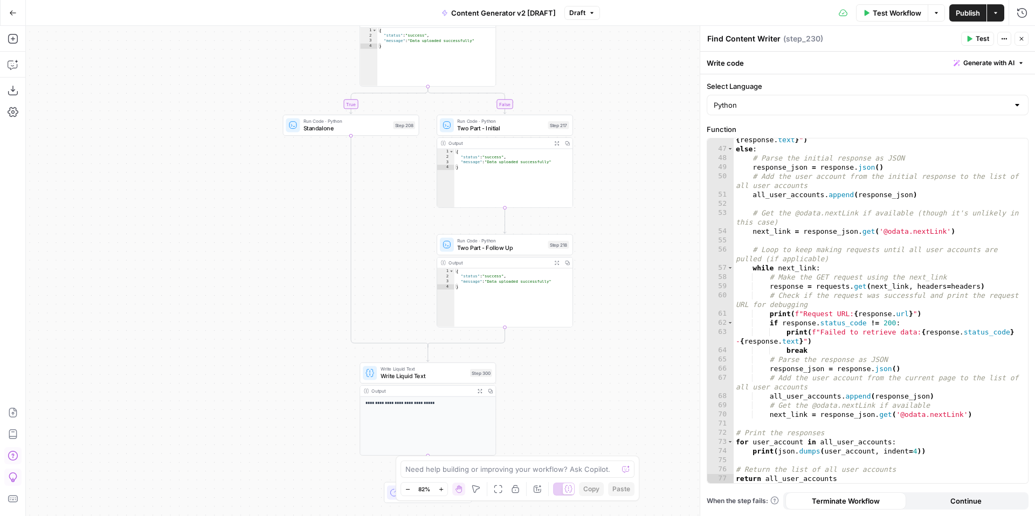
drag, startPoint x: 661, startPoint y: 371, endPoint x: 667, endPoint y: 315, distance: 56.4
click at [667, 315] on div "true false true false true false true true false true false false Workflow Set …" at bounding box center [530, 271] width 1009 height 490
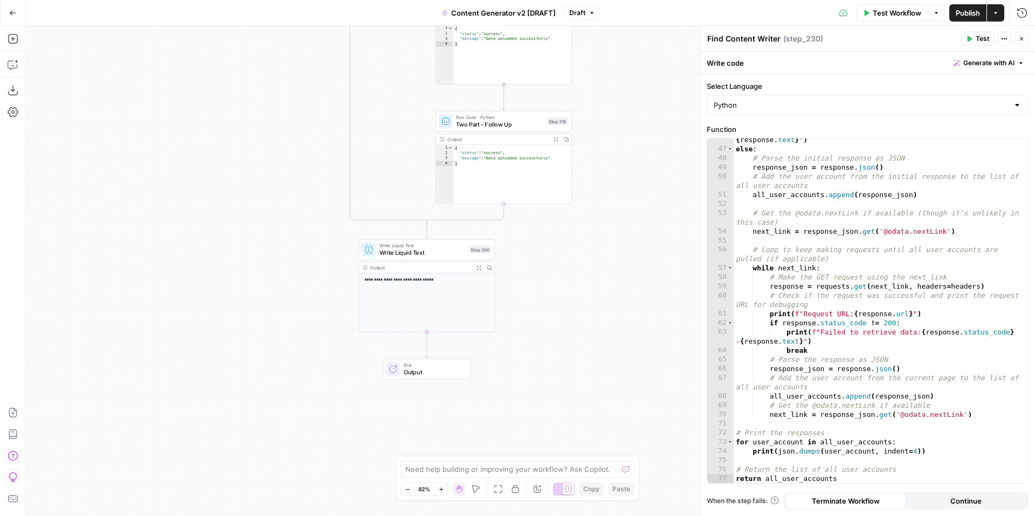
drag, startPoint x: 663, startPoint y: 392, endPoint x: 659, endPoint y: 257, distance: 135.3
click at [660, 259] on div "true false true false true false true true false true false false Workflow Set …" at bounding box center [530, 271] width 1009 height 490
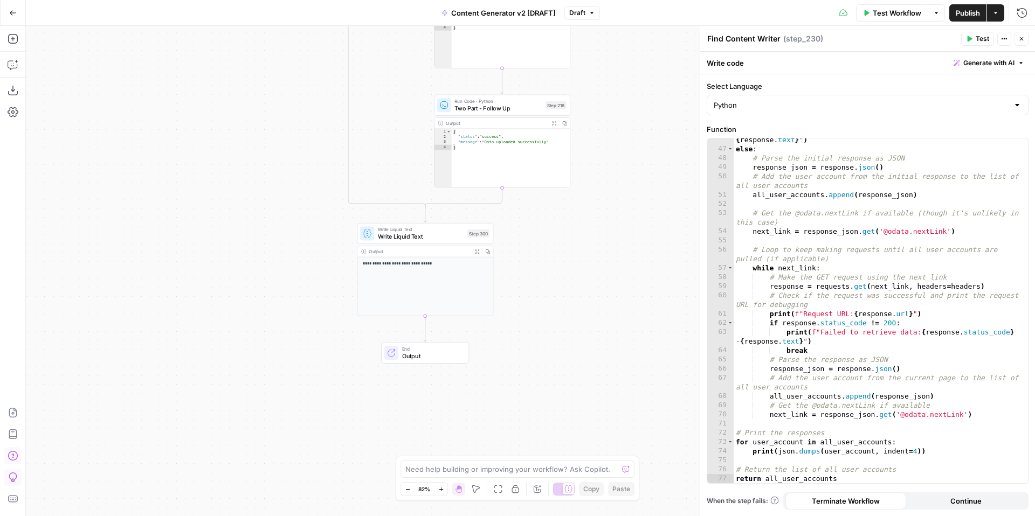
click at [657, 292] on div "true false true false true false true true false true false false Workflow Set …" at bounding box center [530, 271] width 1009 height 490
click at [1021, 39] on icon "button" at bounding box center [1022, 39] width 4 height 4
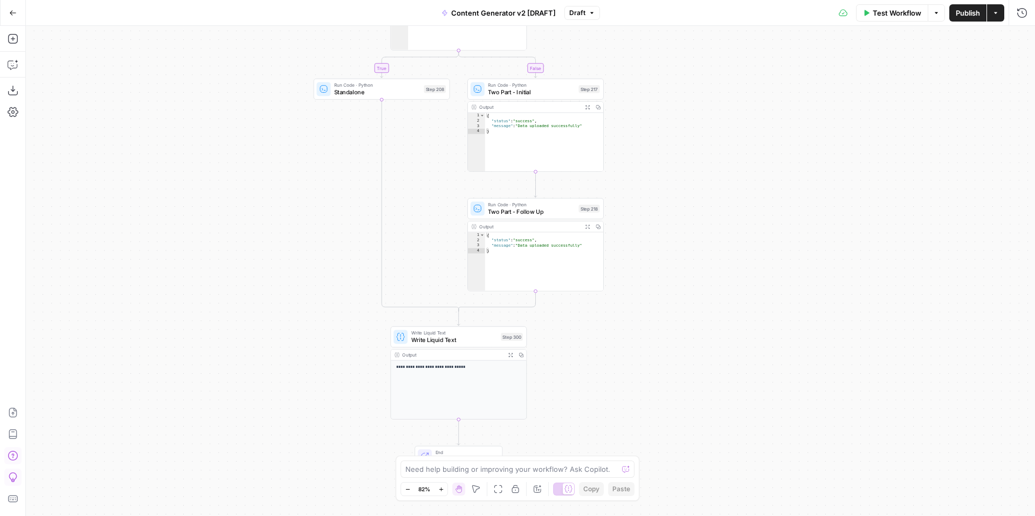
drag, startPoint x: 725, startPoint y: 158, endPoint x: 759, endPoint y: 264, distance: 111.0
click at [759, 264] on div "true false true false true false true true false true false false Workflow Set …" at bounding box center [530, 271] width 1009 height 490
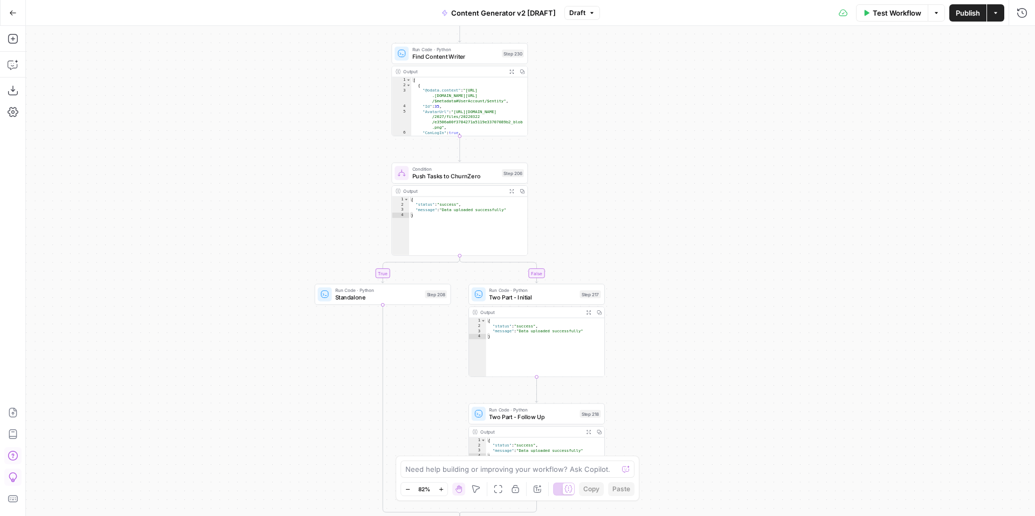
drag, startPoint x: 783, startPoint y: 223, endPoint x: 782, endPoint y: 359, distance: 135.8
click at [783, 363] on div "true false true false true false true true false true false false Workflow Set …" at bounding box center [530, 271] width 1009 height 490
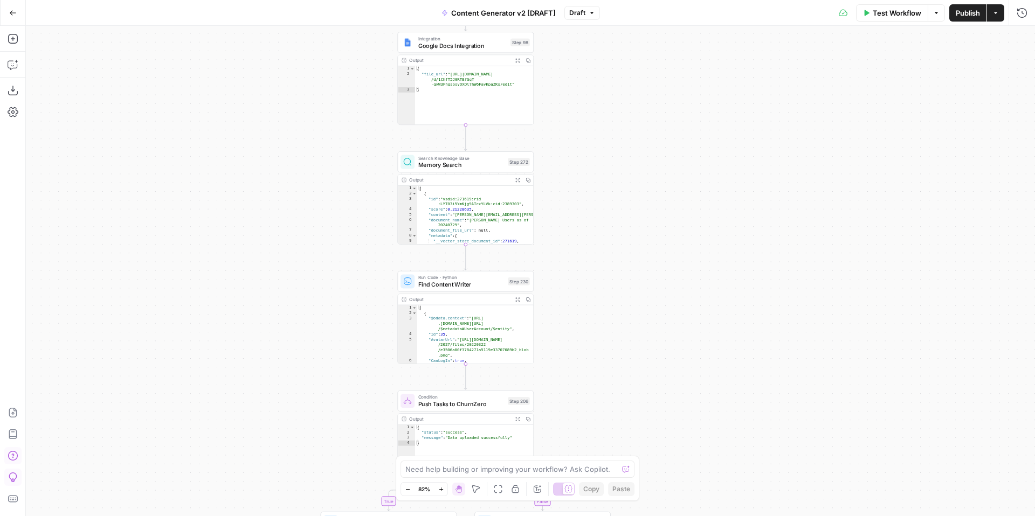
drag, startPoint x: 774, startPoint y: 223, endPoint x: 779, endPoint y: 383, distance: 159.6
click at [779, 383] on div "true false true false true false true true false true false false Workflow Set …" at bounding box center [530, 271] width 1009 height 490
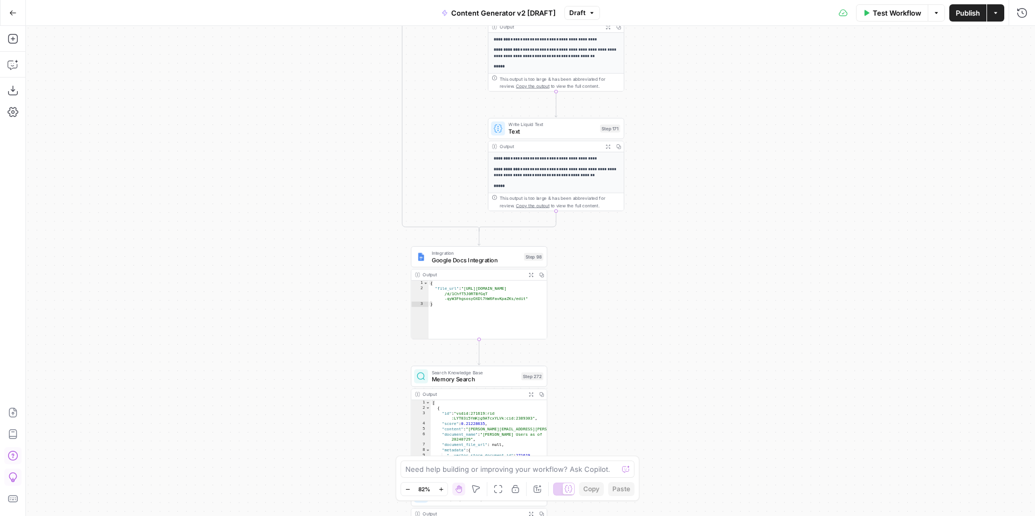
drag, startPoint x: 751, startPoint y: 220, endPoint x: 765, endPoint y: 406, distance: 185.9
click at [765, 412] on div "true false true false true false true true false true false false Workflow Set …" at bounding box center [530, 271] width 1009 height 490
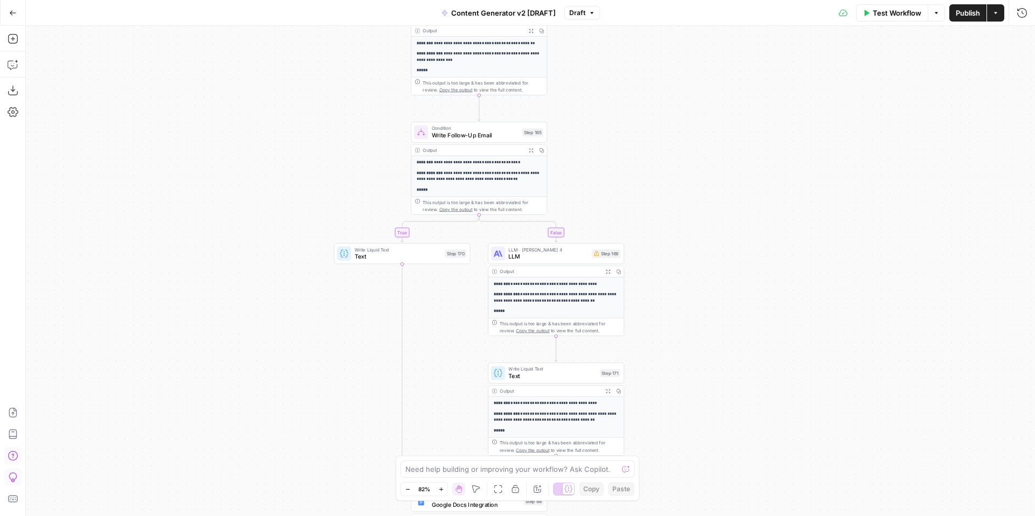
drag, startPoint x: 784, startPoint y: 236, endPoint x: 783, endPoint y: 442, distance: 205.9
click at [783, 442] on div "true false true false true false true true false true false false Workflow Set …" at bounding box center [530, 271] width 1009 height 490
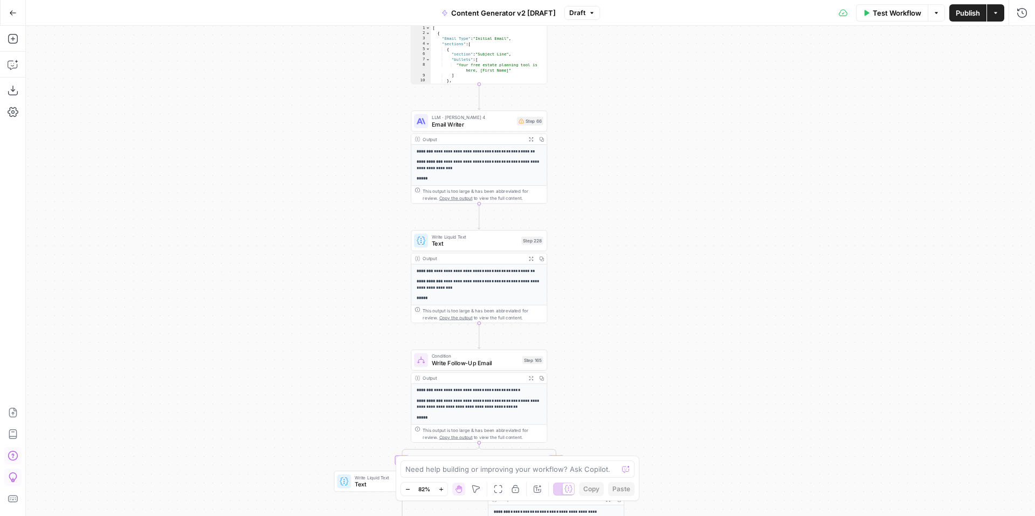
drag, startPoint x: 766, startPoint y: 262, endPoint x: 766, endPoint y: 459, distance: 196.7
click at [766, 463] on div "true false true false true false true true false true false false Workflow Set …" at bounding box center [530, 271] width 1009 height 490
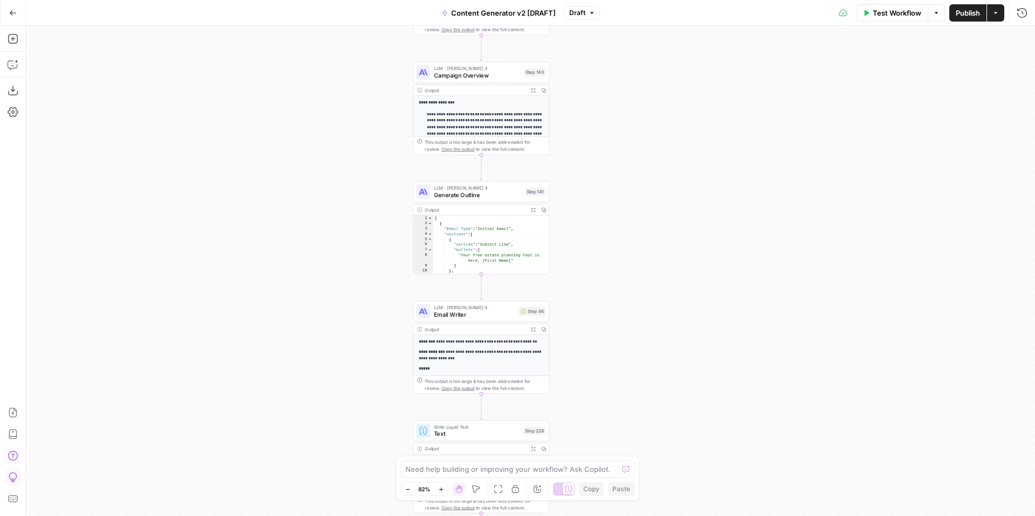
drag, startPoint x: 730, startPoint y: 313, endPoint x: 738, endPoint y: 503, distance: 191.0
click at [738, 511] on div "true false true false true false true true false true false false Workflow Set …" at bounding box center [530, 271] width 1009 height 490
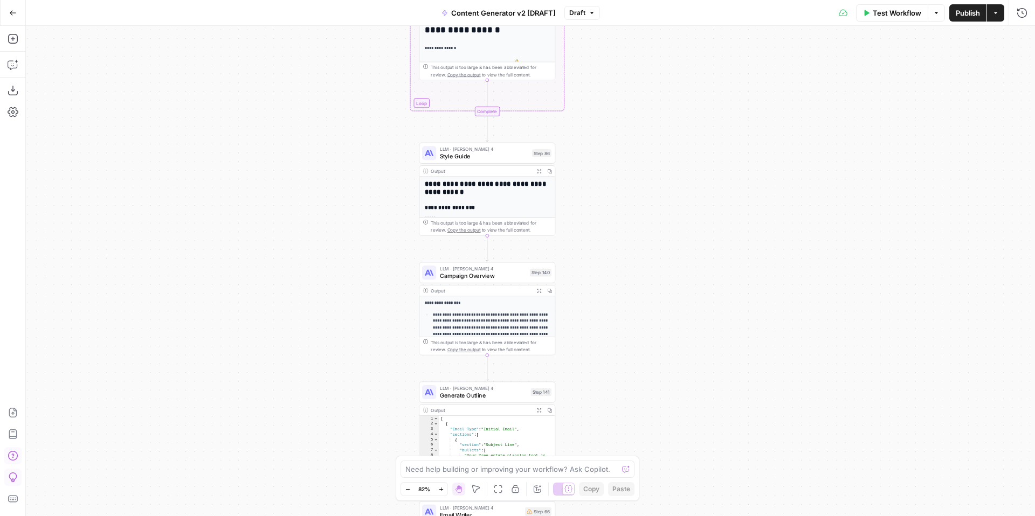
drag, startPoint x: 698, startPoint y: 298, endPoint x: 698, endPoint y: 428, distance: 129.9
click at [698, 430] on div "true false true false true false true true false true false false Workflow Set …" at bounding box center [530, 271] width 1009 height 490
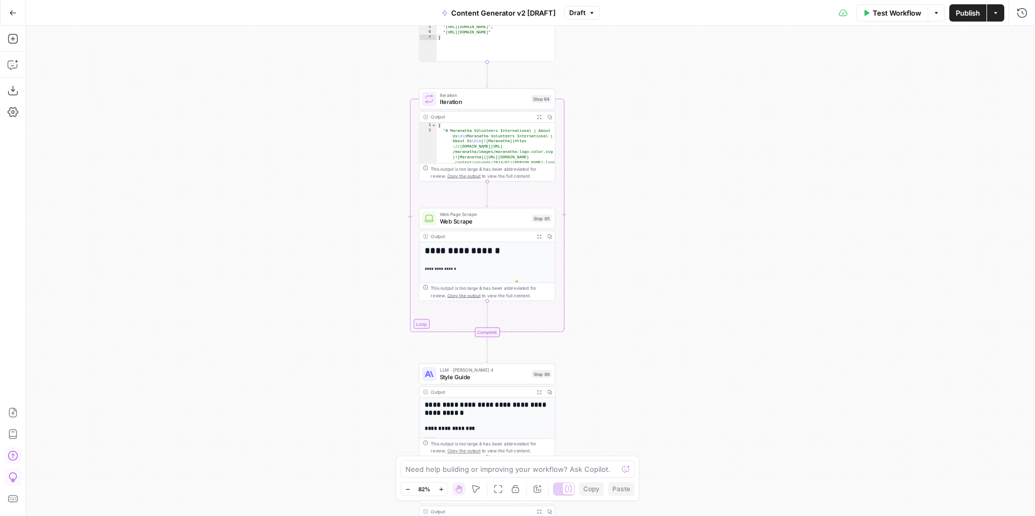
drag, startPoint x: 691, startPoint y: 258, endPoint x: 691, endPoint y: 375, distance: 117.5
click at [691, 381] on div "true false true false true false true true false true false false Workflow Set …" at bounding box center [530, 271] width 1009 height 490
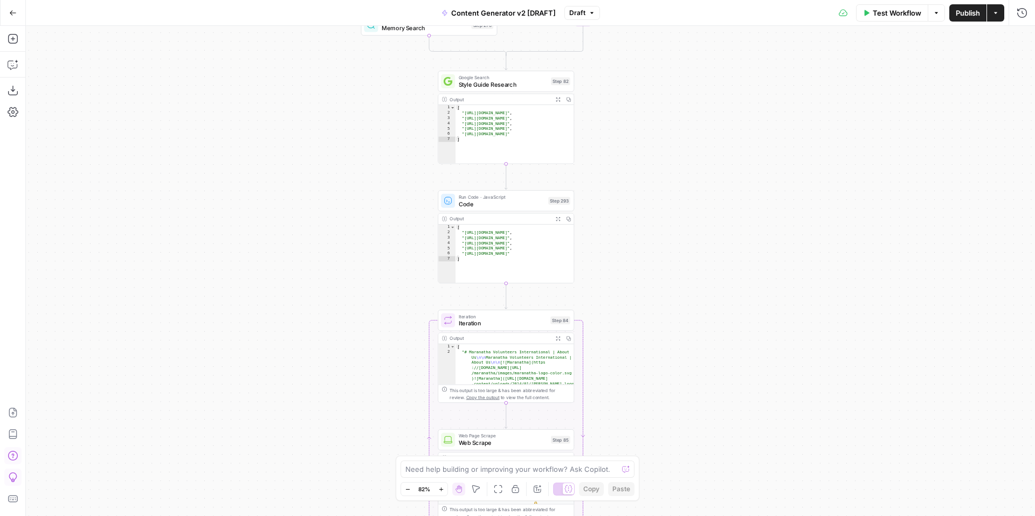
drag, startPoint x: 723, startPoint y: 201, endPoint x: 743, endPoint y: 389, distance: 189.1
click at [743, 395] on div "true false true false true false true true false true false false Workflow Set …" at bounding box center [530, 271] width 1009 height 490
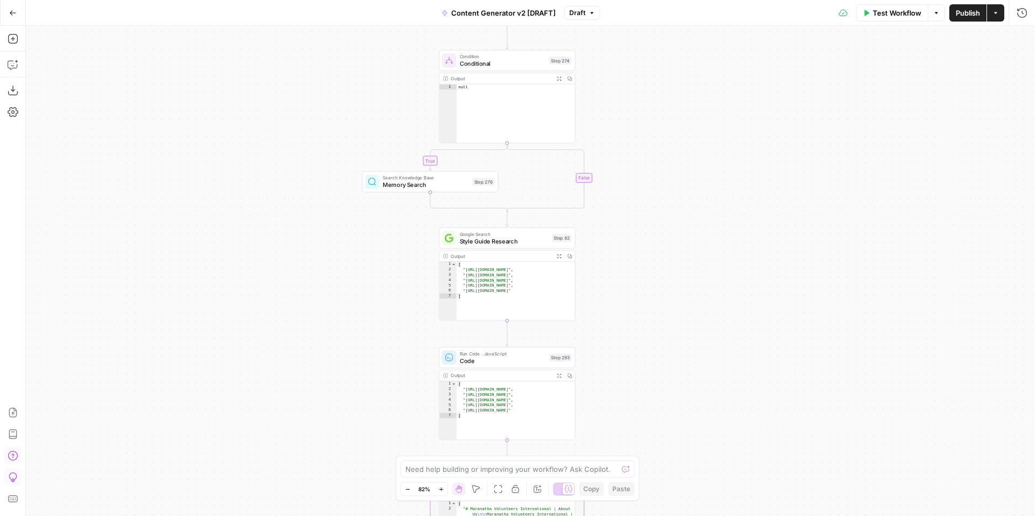
drag, startPoint x: 732, startPoint y: 202, endPoint x: 732, endPoint y: 444, distance: 241.4
click at [732, 452] on div "true false true false true false true true false true false false Workflow Set …" at bounding box center [530, 271] width 1009 height 490
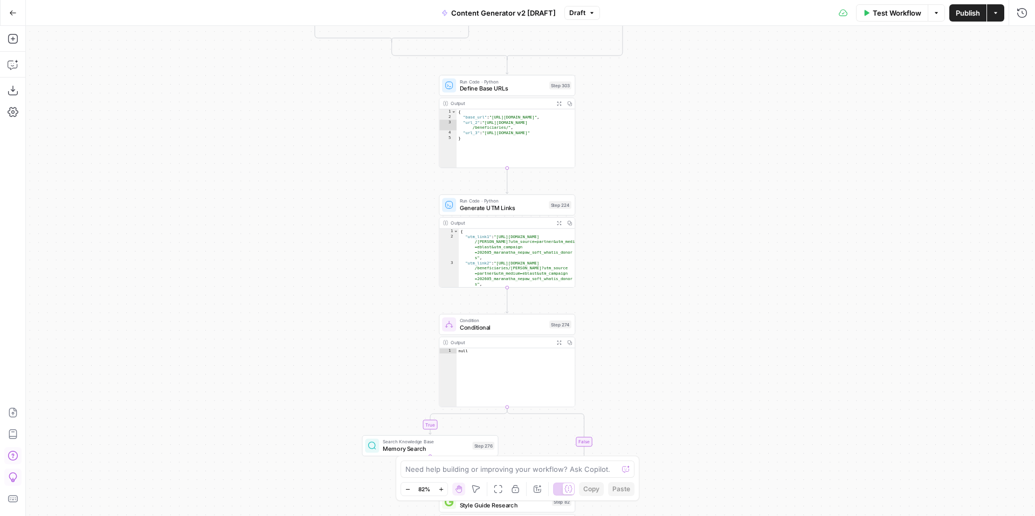
drag, startPoint x: 722, startPoint y: 214, endPoint x: 722, endPoint y: 437, distance: 222.6
click at [722, 440] on div "true false true false true false true true false true false false Workflow Set …" at bounding box center [530, 271] width 1009 height 490
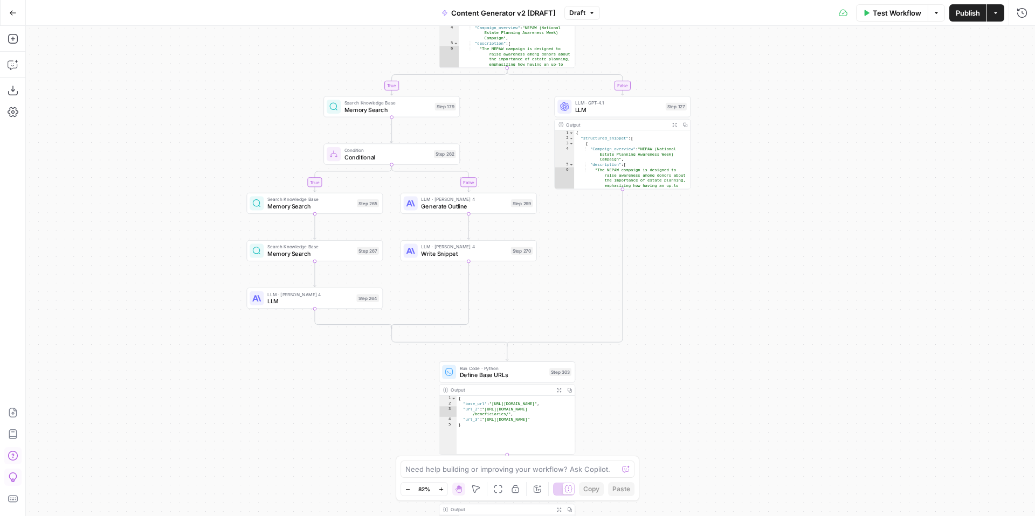
drag
click at [721, 374] on div "true false true false true false true true false true false false Workflow Set …" at bounding box center [530, 271] width 1009 height 490
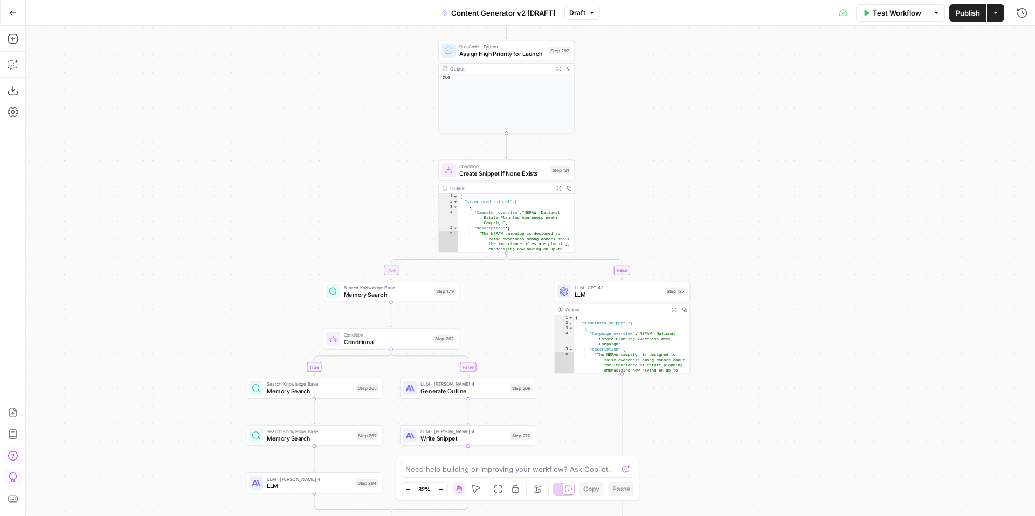
click at [759, 371] on div "true false true false true false true true false true false false Workflow Set …" at bounding box center [530, 271] width 1009 height 490
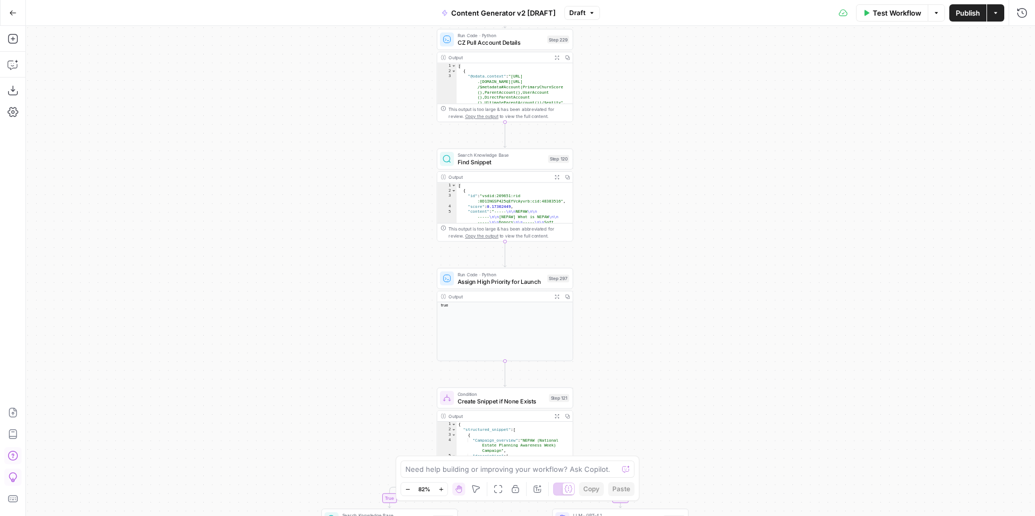
click at [747, 383] on div "true false true false true false true true false true false false Workflow Set …" at bounding box center [530, 271] width 1009 height 490
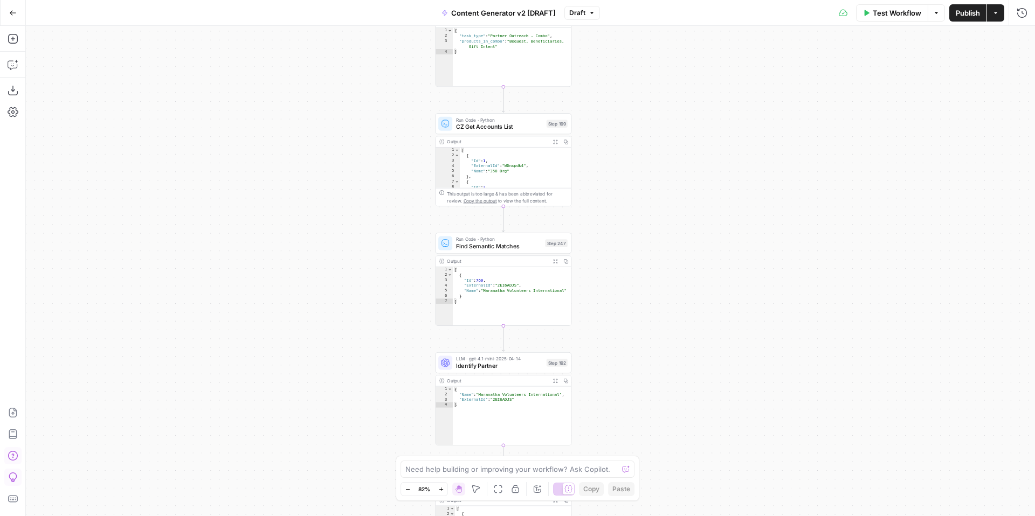
click at [721, 423] on div "true false true false true false true true false true false false Workflow Set …" at bounding box center [530, 271] width 1009 height 490
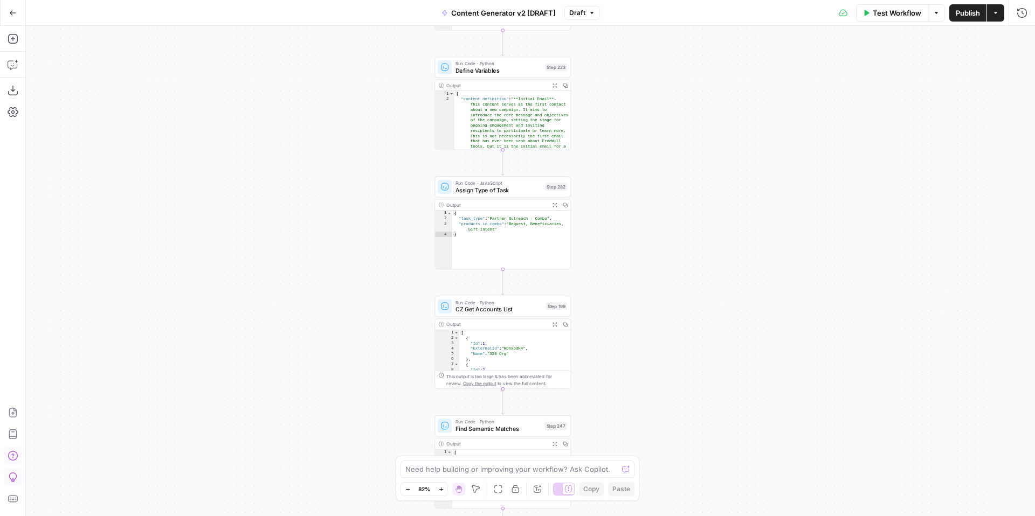
click at [717, 416] on div "true false true false true false true true false true false false Workflow Set …" at bounding box center [530, 271] width 1009 height 490
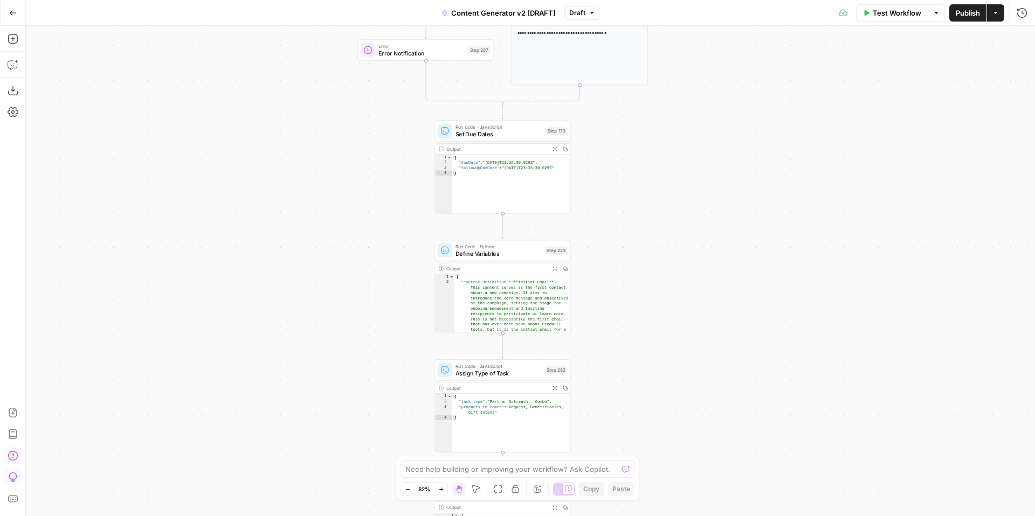
click at [716, 418] on div "true false true false true false true true false true false false Workflow Set …" at bounding box center [530, 271] width 1009 height 490
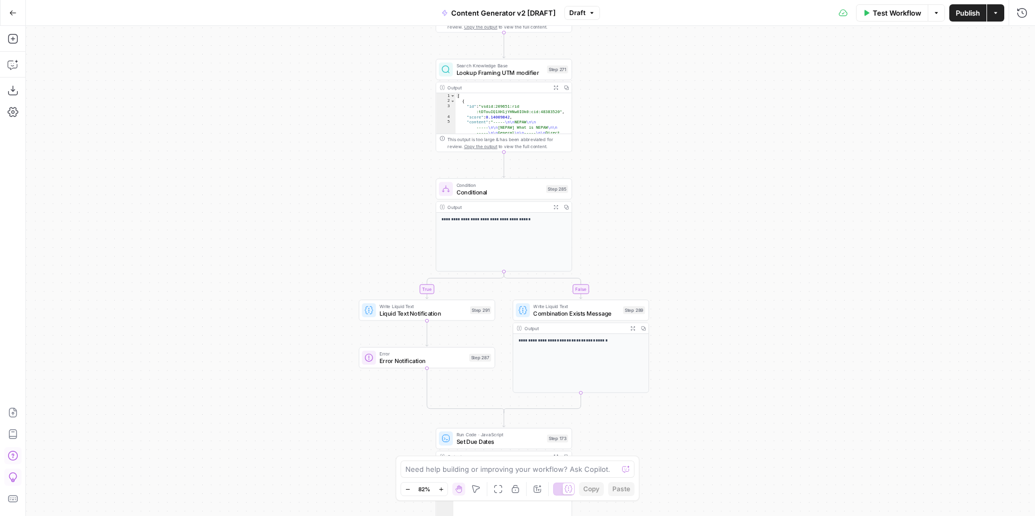
click at [715, 417] on div "true false true false true false true true false true false false Workflow Set …" at bounding box center [530, 271] width 1009 height 490
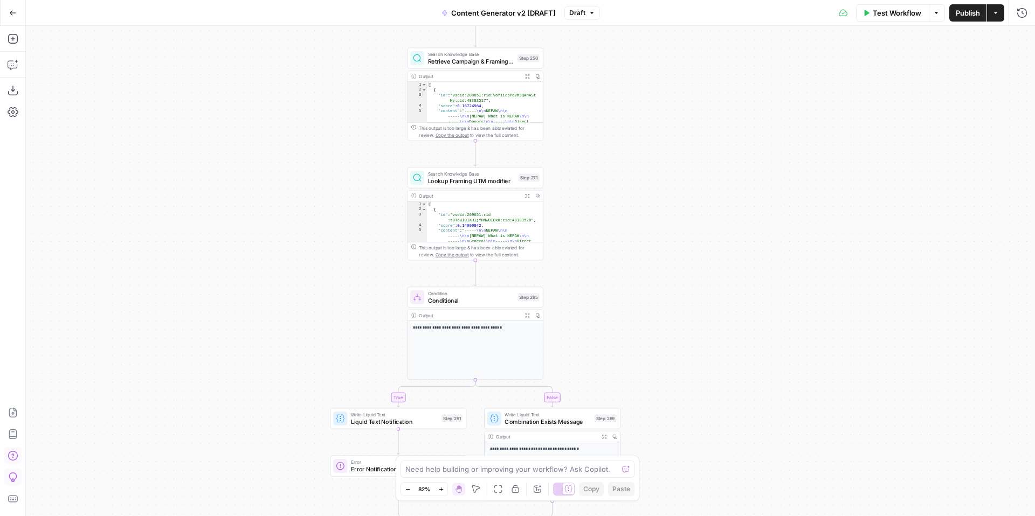
click at [698, 275] on div "true false true false true false true true false true false false Workflow Set …" at bounding box center [530, 271] width 1009 height 490
